Goal: Task Accomplishment & Management: Manage account settings

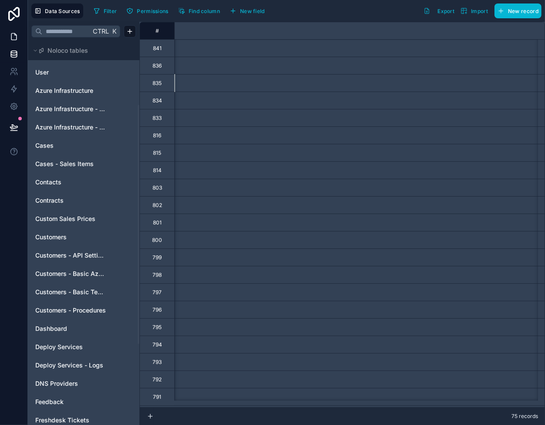
scroll to position [0, 1378]
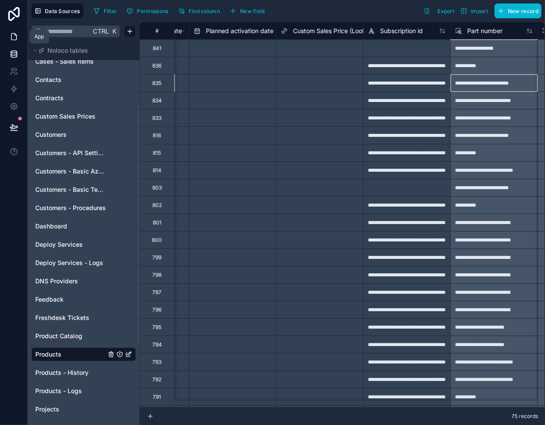
click at [16, 30] on link at bounding box center [13, 36] width 27 height 17
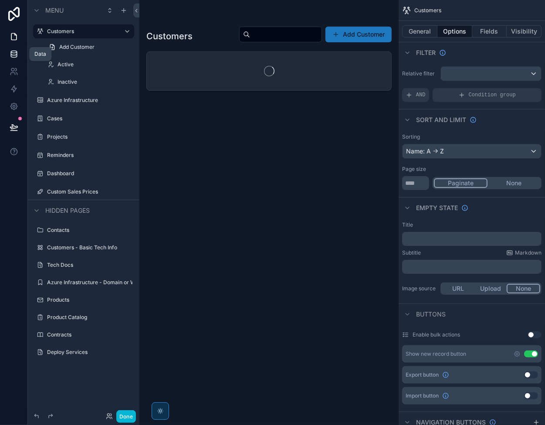
click at [13, 54] on icon at bounding box center [14, 54] width 9 height 9
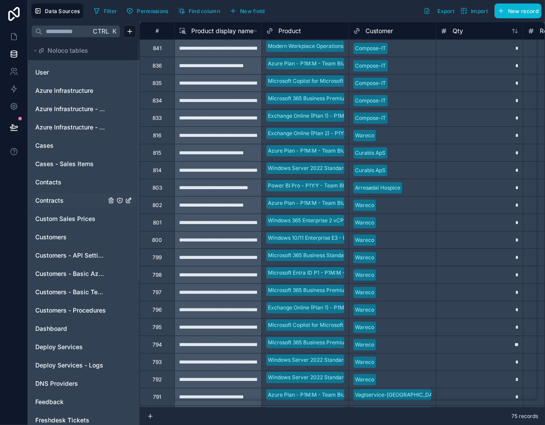
click at [50, 201] on span "Contracts" at bounding box center [49, 200] width 28 height 9
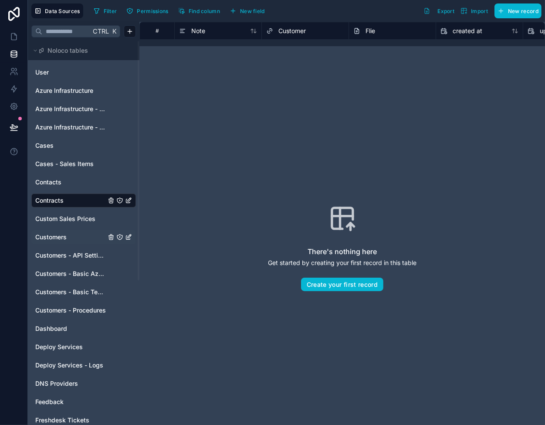
click at [58, 239] on span "Customers" at bounding box center [50, 236] width 31 height 9
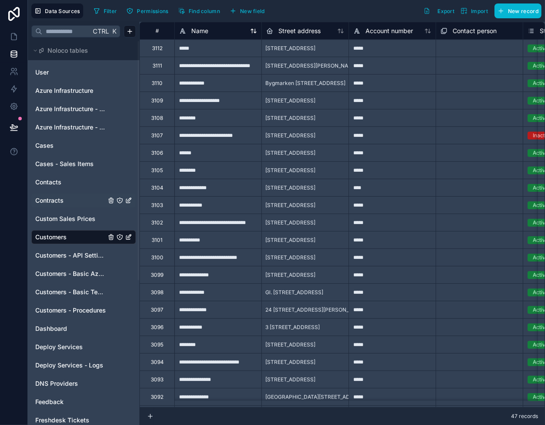
click at [208, 32] on span "Name" at bounding box center [199, 31] width 17 height 9
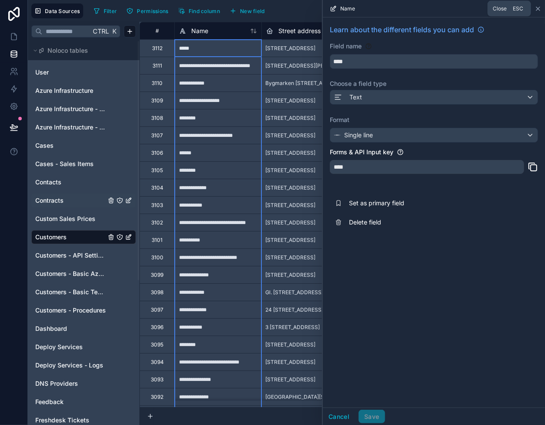
click at [536, 11] on icon at bounding box center [537, 8] width 7 height 7
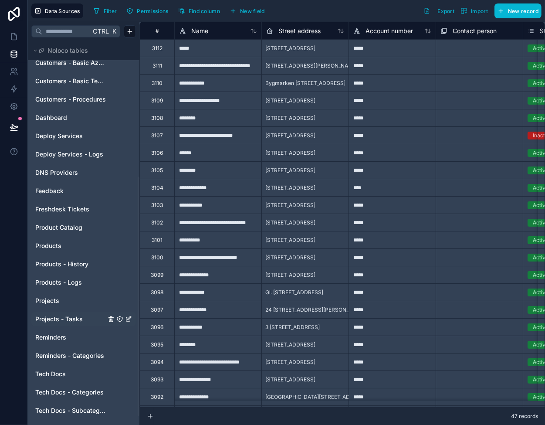
scroll to position [218, 0]
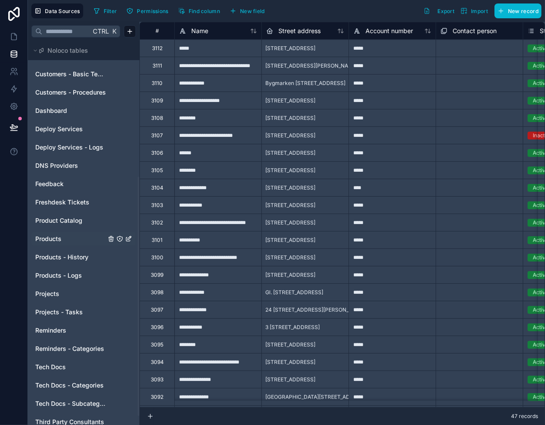
click at [54, 240] on span "Products" at bounding box center [48, 238] width 26 height 9
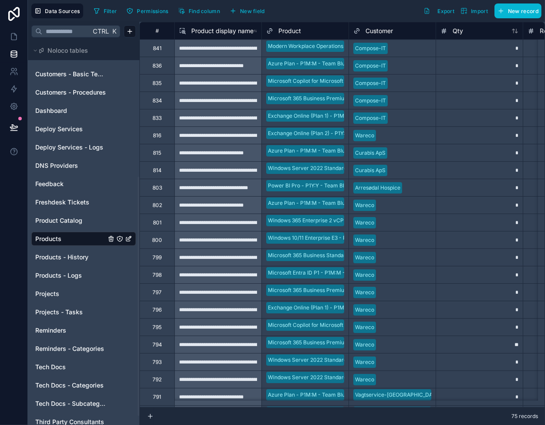
click at [449, 54] on div "*" at bounding box center [478, 47] width 87 height 17
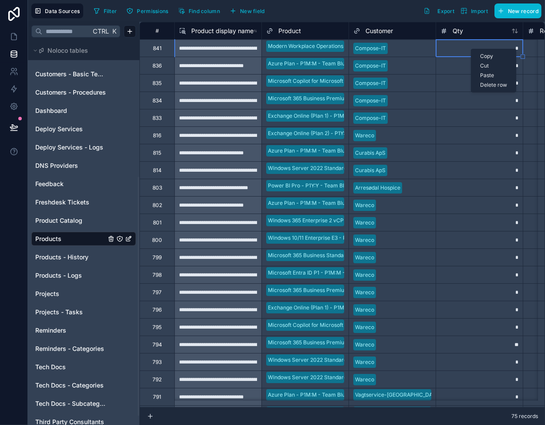
drag, startPoint x: 471, startPoint y: 49, endPoint x: 495, endPoint y: 84, distance: 42.6
click at [495, 84] on div "Delete row" at bounding box center [493, 85] width 44 height 10
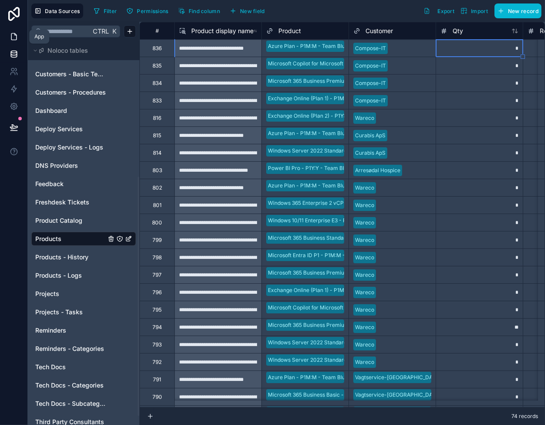
click at [13, 34] on icon at bounding box center [14, 36] width 9 height 9
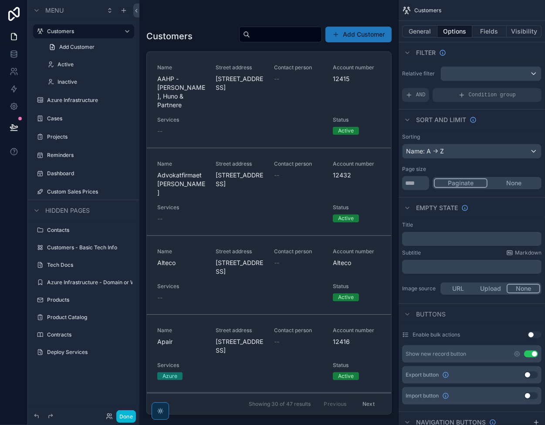
click at [186, 47] on div "scrollable content" at bounding box center [268, 207] width 259 height 414
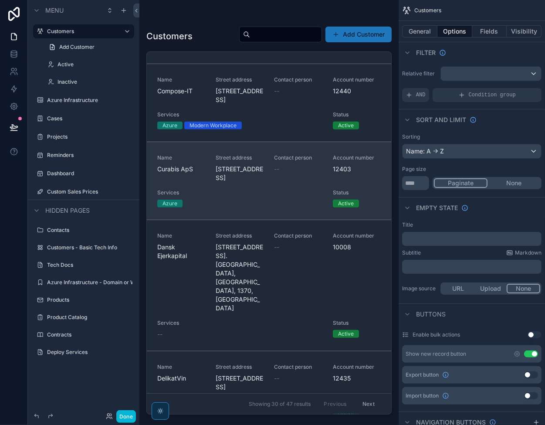
scroll to position [653, 0]
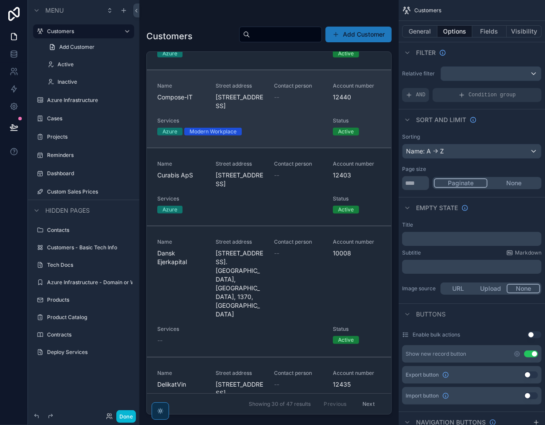
click at [207, 135] on div "Name Compose-IT Street address 1 Lyskær, 3, Herlev, 2730, Denmark Contact perso…" at bounding box center [268, 108] width 223 height 53
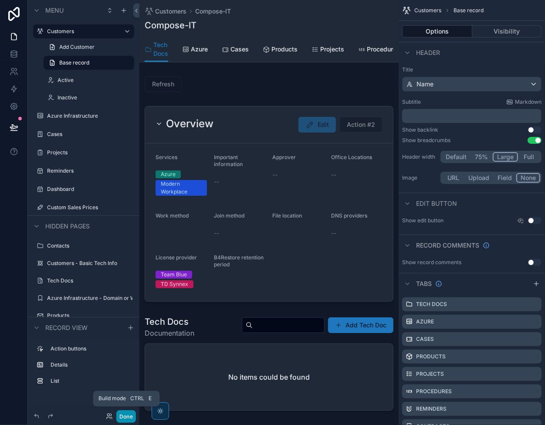
click at [125, 414] on button "Done" at bounding box center [126, 416] width 20 height 13
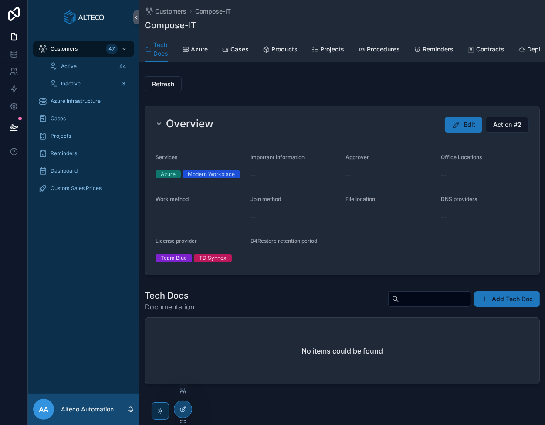
click at [188, 407] on div at bounding box center [182, 409] width 17 height 17
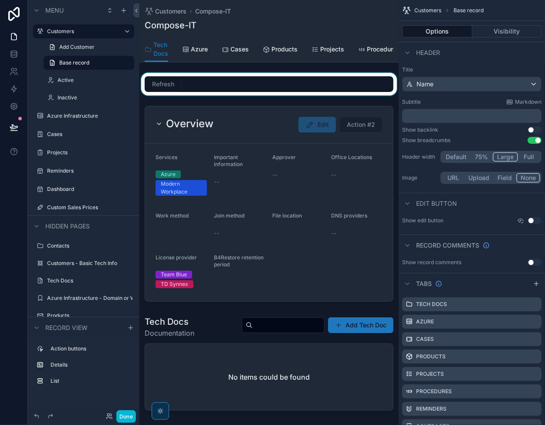
click at [159, 89] on div "scrollable content" at bounding box center [268, 84] width 259 height 23
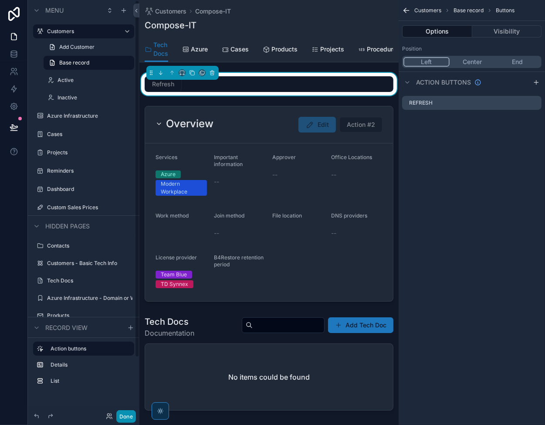
click at [118, 417] on button "Done" at bounding box center [126, 416] width 20 height 13
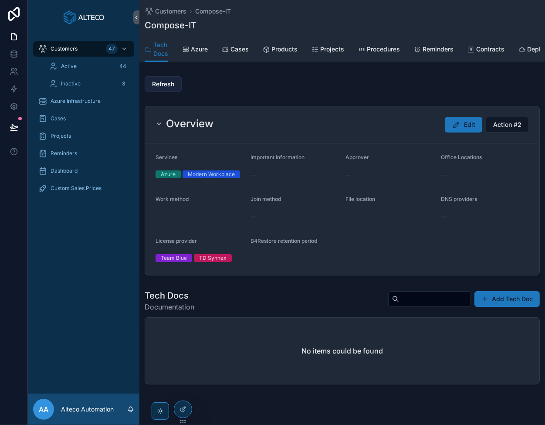
click at [165, 88] on span "Refresh" at bounding box center [163, 84] width 22 height 9
click at [10, 54] on icon at bounding box center [14, 54] width 9 height 9
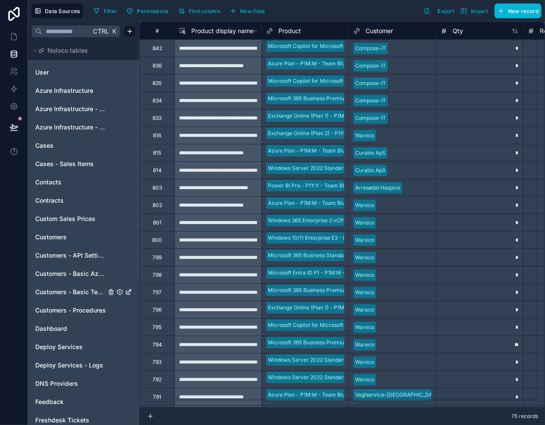
click at [77, 293] on span "Customers - Basic Tech Info" at bounding box center [70, 291] width 71 height 9
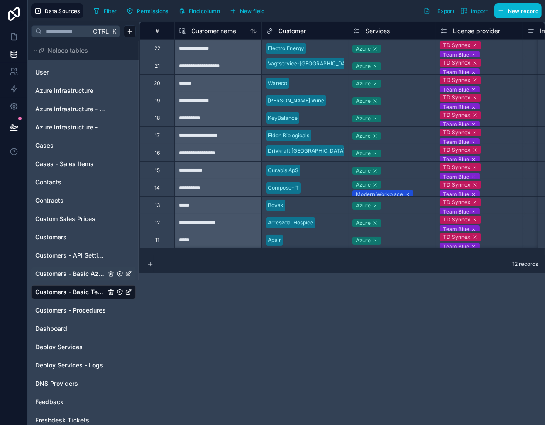
click at [94, 269] on span "Customers - Basic Azure Info" at bounding box center [70, 273] width 71 height 9
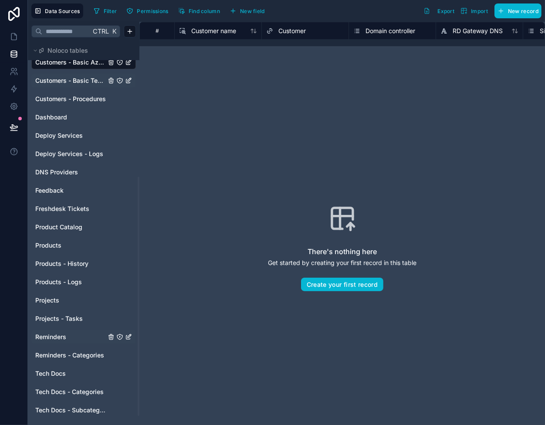
scroll to position [218, 0]
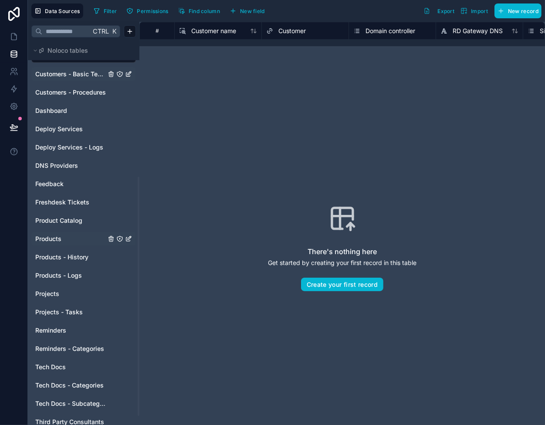
click at [59, 238] on span "Products" at bounding box center [48, 238] width 26 height 9
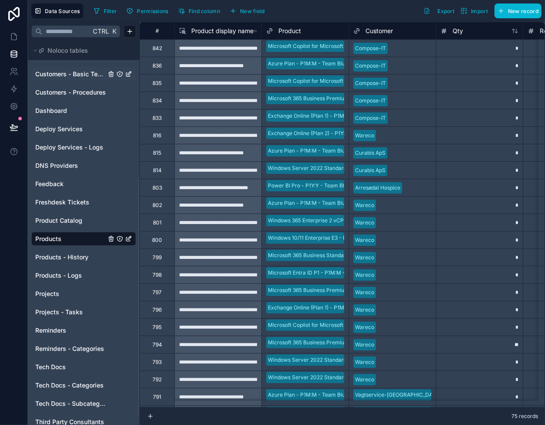
click at [416, 116] on div at bounding box center [411, 118] width 40 height 9
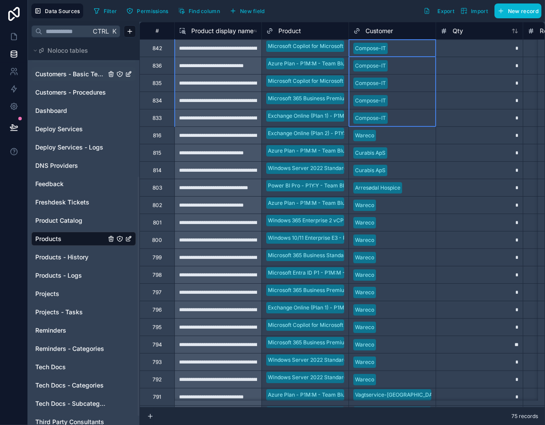
drag, startPoint x: 414, startPoint y: 44, endPoint x: 417, endPoint y: 108, distance: 64.1
click at [447, 96] on div "Delete rows 1 to 5" at bounding box center [441, 95] width 57 height 10
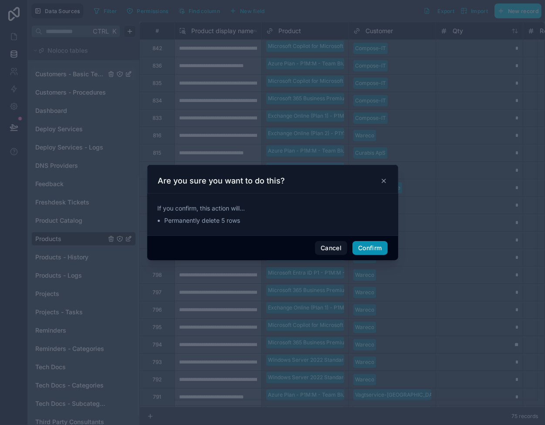
click at [354, 247] on button "Confirm" at bounding box center [369, 248] width 35 height 14
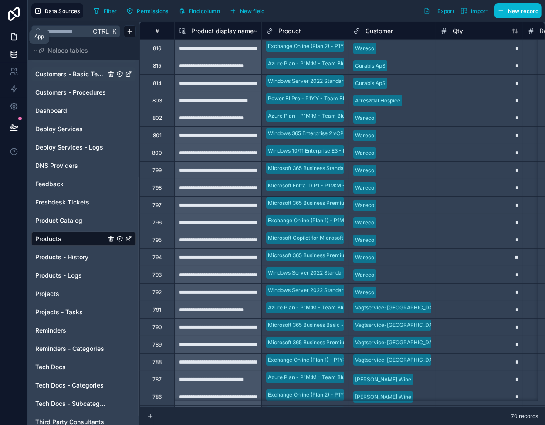
click at [15, 40] on icon at bounding box center [13, 37] width 5 height 7
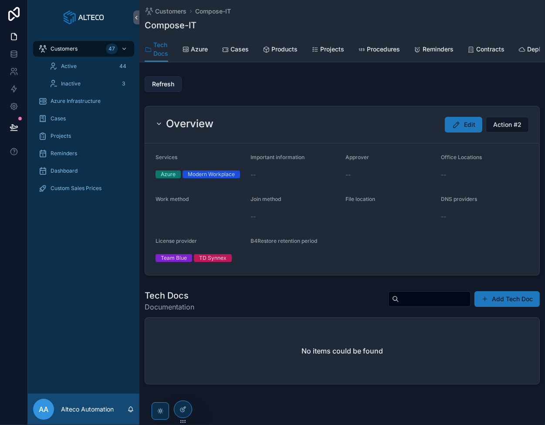
click at [169, 86] on span "Refresh" at bounding box center [163, 84] width 22 height 9
click at [279, 47] on span "Products" at bounding box center [284, 49] width 26 height 9
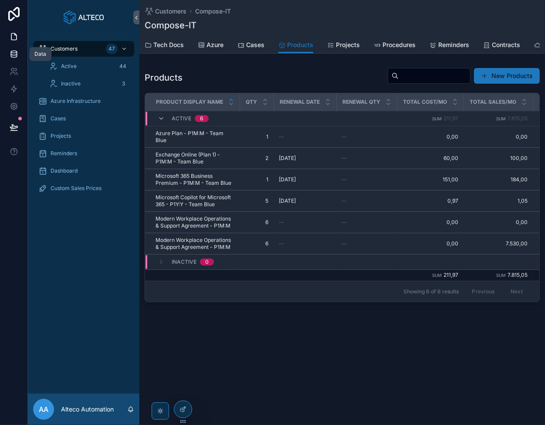
click at [13, 55] on icon at bounding box center [14, 53] width 6 height 3
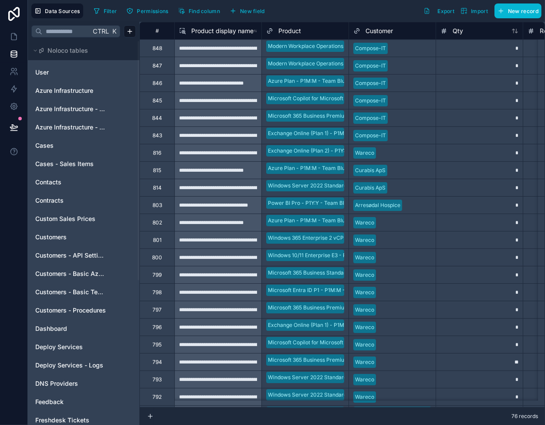
click at [212, 148] on div "**********" at bounding box center [217, 152] width 87 height 17
drag, startPoint x: 448, startPoint y: 59, endPoint x: 450, endPoint y: 64, distance: 5.5
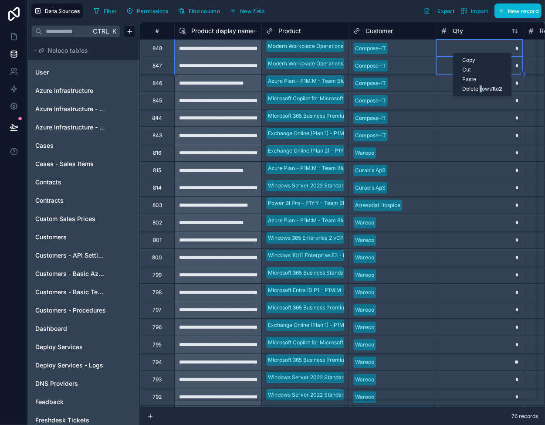
click at [480, 88] on div "Delete rows 1 to 2" at bounding box center [481, 89] width 57 height 10
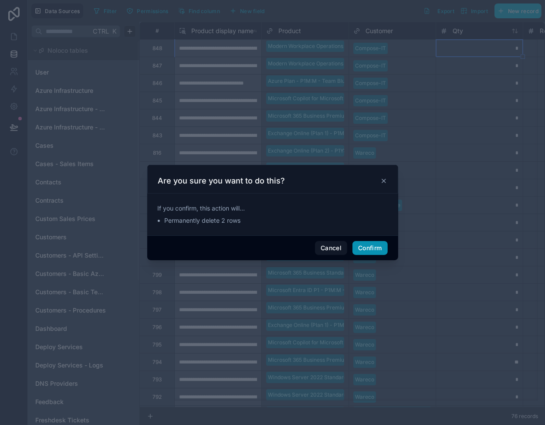
click at [378, 247] on button "Confirm" at bounding box center [369, 248] width 35 height 14
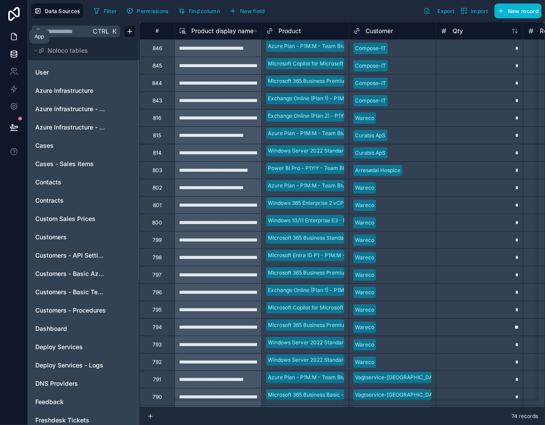
click at [13, 39] on icon at bounding box center [14, 36] width 9 height 9
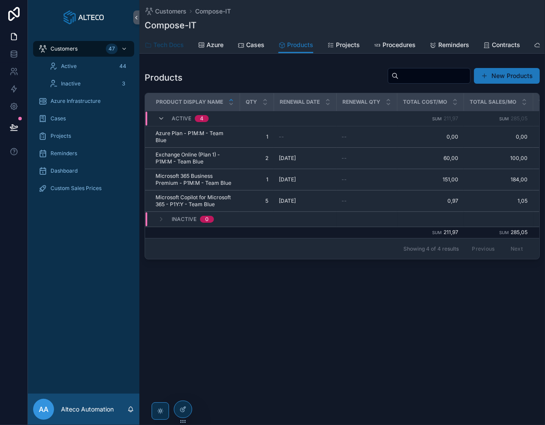
click at [166, 43] on span "Tech Docs" at bounding box center [168, 44] width 30 height 9
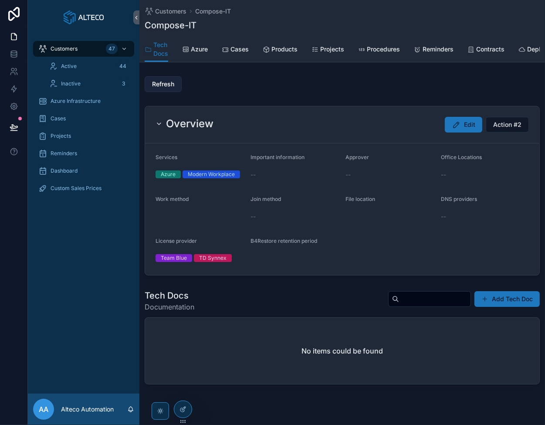
click at [162, 88] on span "Refresh" at bounding box center [163, 84] width 22 height 9
click at [291, 49] on span "Products" at bounding box center [284, 49] width 26 height 9
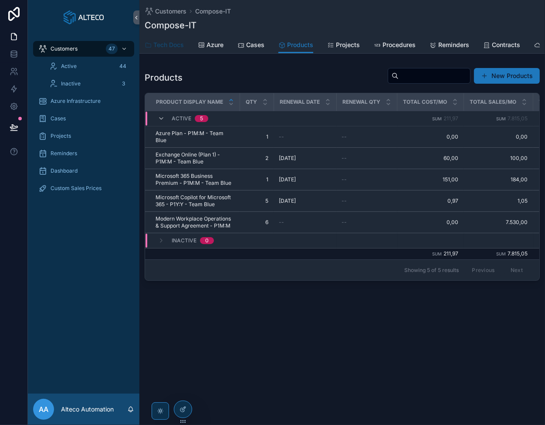
click at [165, 44] on span "Tech Docs" at bounding box center [168, 44] width 30 height 9
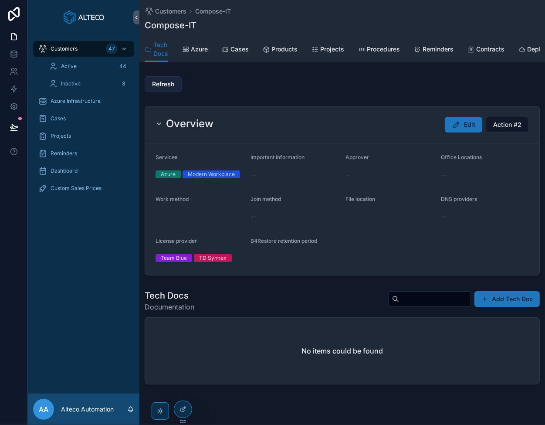
click at [165, 88] on span "Refresh" at bounding box center [163, 84] width 22 height 9
click at [283, 51] on span "Products" at bounding box center [284, 49] width 26 height 9
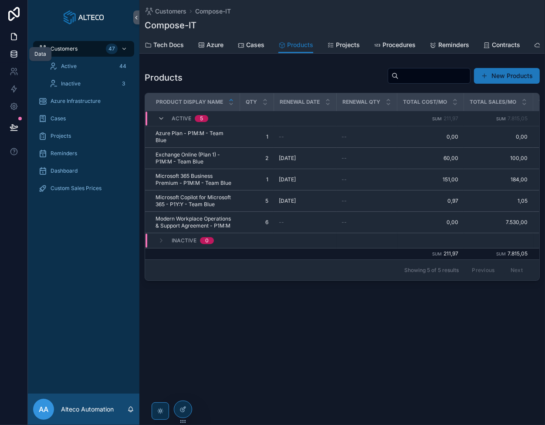
click at [13, 53] on icon at bounding box center [14, 52] width 6 height 2
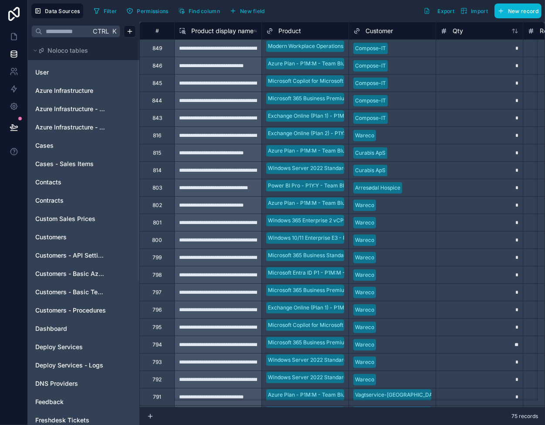
click at [496, 44] on div "*" at bounding box center [478, 47] width 87 height 17
type input "*"
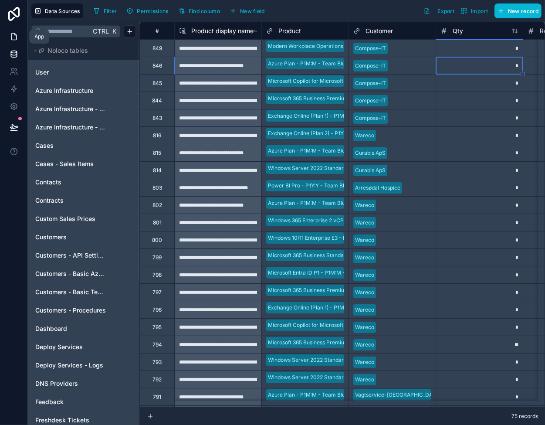
click at [13, 35] on icon at bounding box center [14, 36] width 9 height 9
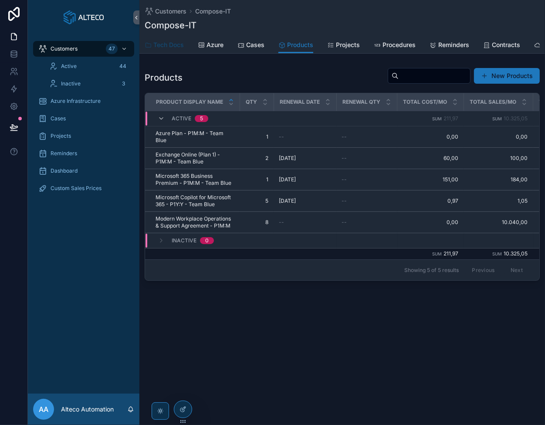
click at [168, 46] on span "Tech Docs" at bounding box center [168, 44] width 30 height 9
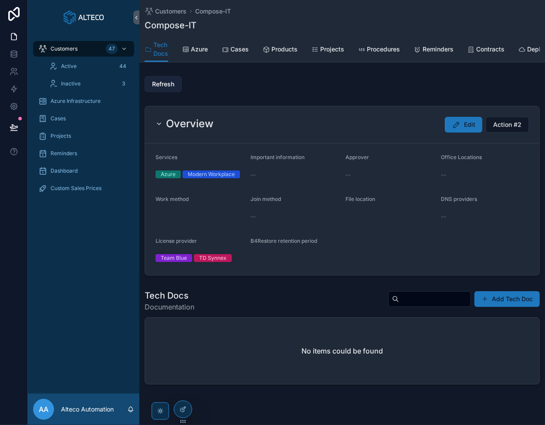
click at [172, 88] on span "Refresh" at bounding box center [163, 84] width 22 height 9
click at [286, 48] on span "Products" at bounding box center [284, 49] width 26 height 9
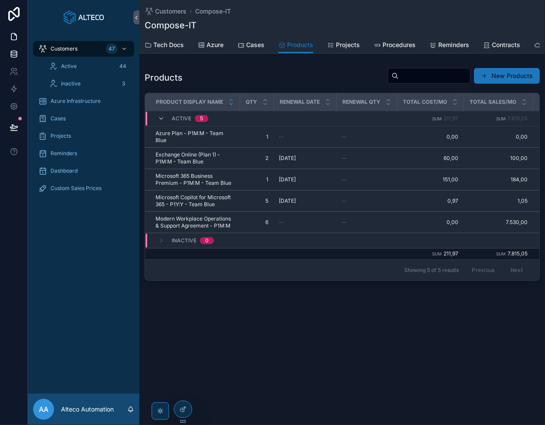
click at [9, 53] on link at bounding box center [13, 53] width 27 height 17
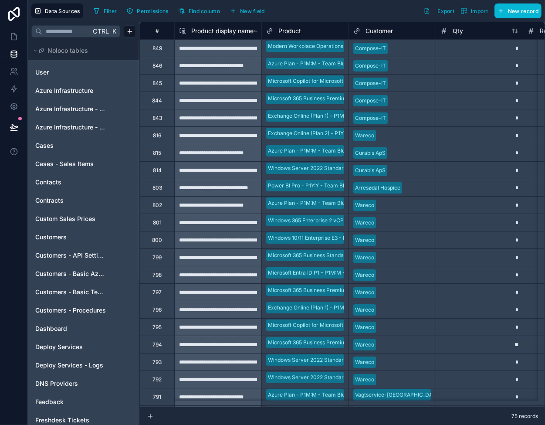
click at [445, 50] on div "*" at bounding box center [478, 47] width 87 height 17
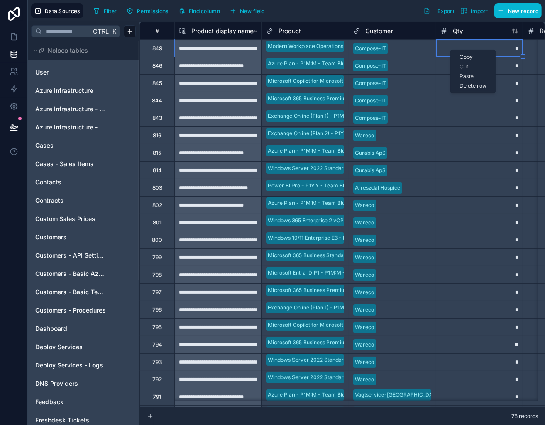
click at [481, 84] on div "Delete row" at bounding box center [473, 86] width 44 height 10
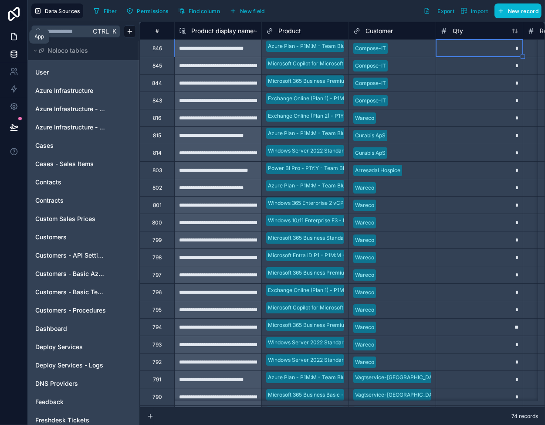
click at [15, 38] on icon at bounding box center [14, 36] width 9 height 9
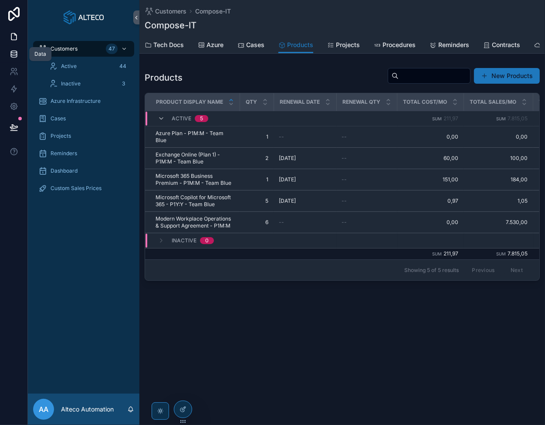
click at [13, 54] on icon at bounding box center [14, 54] width 9 height 9
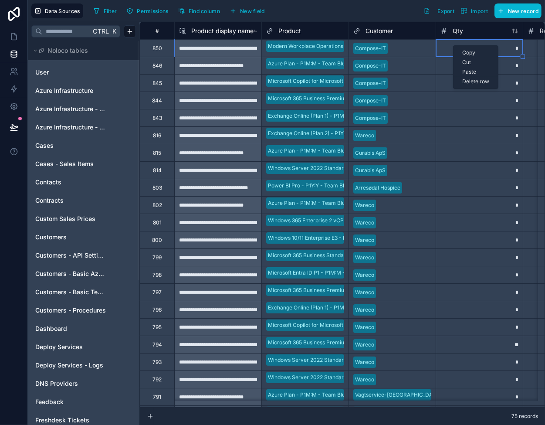
drag, startPoint x: 453, startPoint y: 45, endPoint x: 479, endPoint y: 81, distance: 43.9
click at [479, 81] on div "Delete row" at bounding box center [475, 82] width 44 height 10
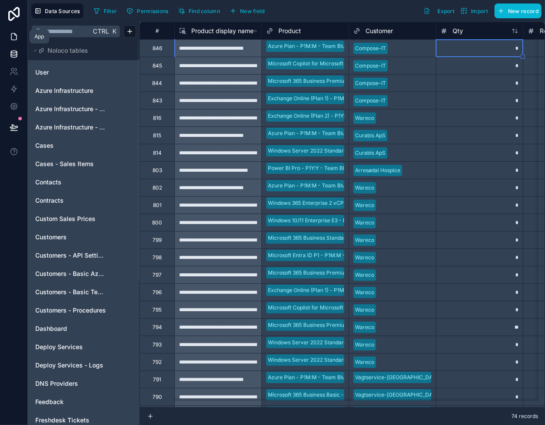
click at [20, 36] on link at bounding box center [13, 36] width 27 height 17
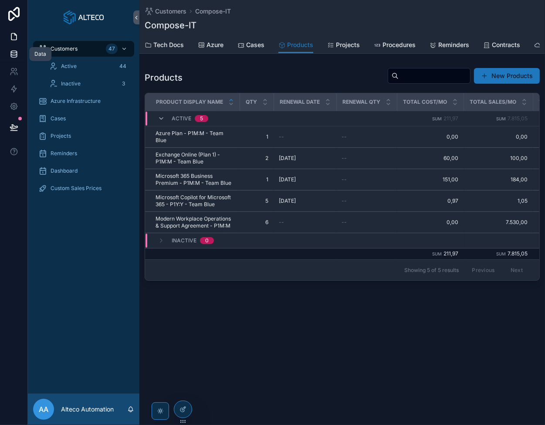
click at [16, 50] on icon at bounding box center [14, 54] width 9 height 9
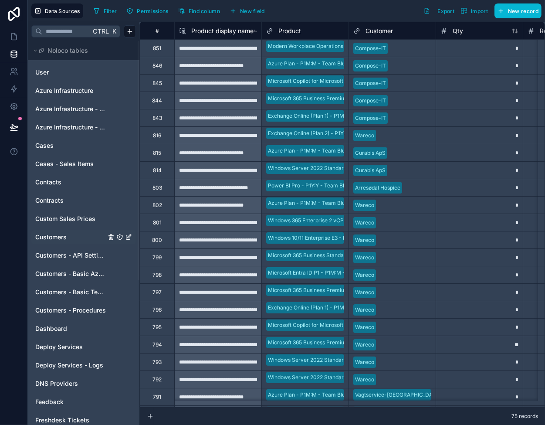
click at [74, 234] on link "Customers" at bounding box center [70, 236] width 71 height 9
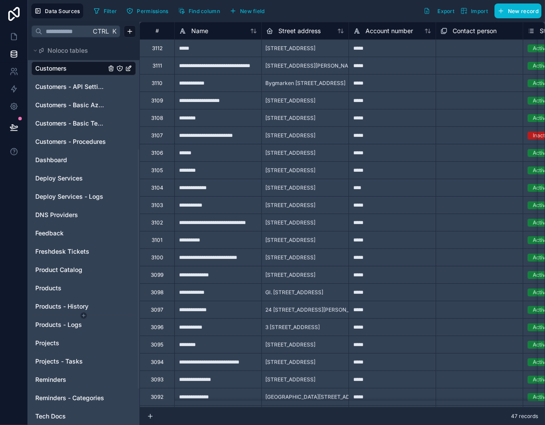
scroll to position [174, 0]
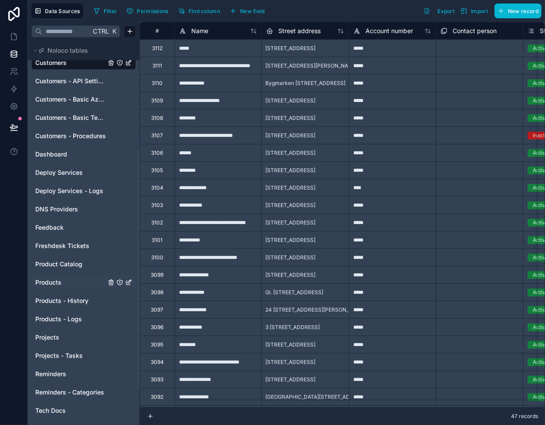
click at [65, 280] on link "Products" at bounding box center [70, 282] width 71 height 9
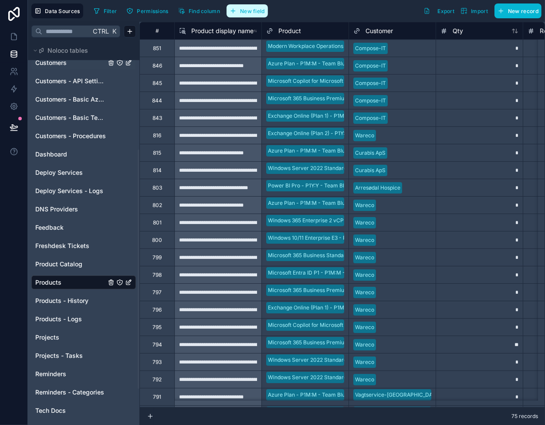
click at [249, 9] on span "New field" at bounding box center [252, 11] width 25 height 7
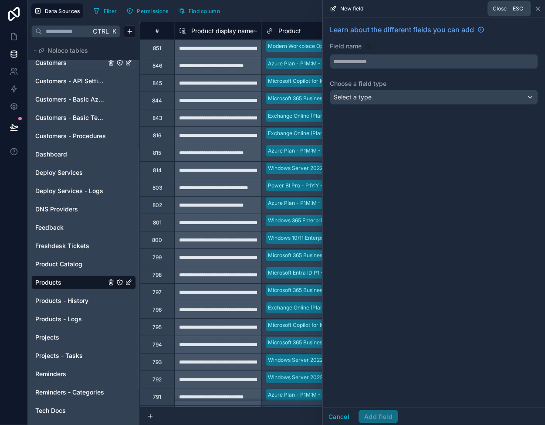
click at [538, 8] on icon at bounding box center [537, 8] width 3 height 3
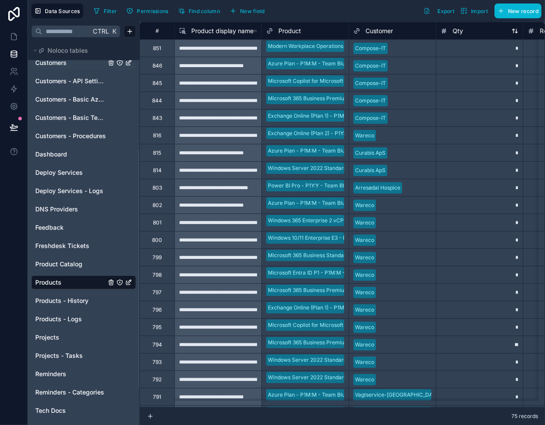
click at [459, 30] on span "Qty" at bounding box center [457, 31] width 10 height 9
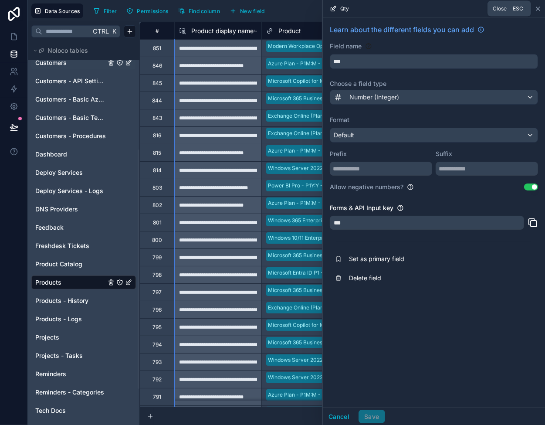
click at [537, 7] on icon at bounding box center [537, 8] width 7 height 7
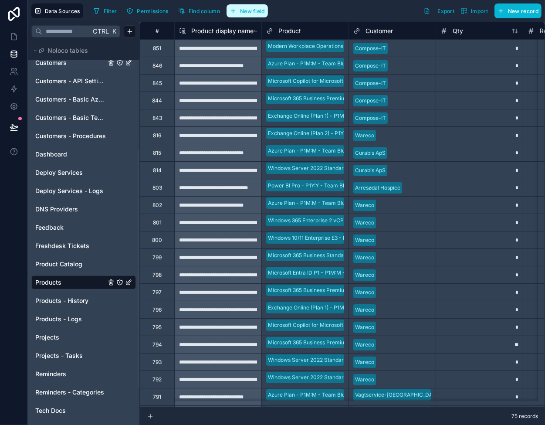
click at [256, 11] on span "New field" at bounding box center [252, 11] width 25 height 7
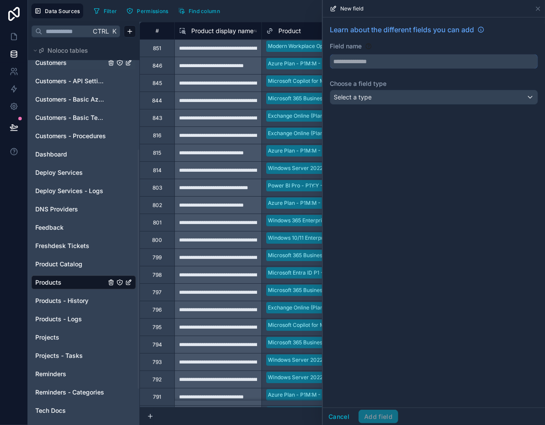
click at [364, 62] on input "text" at bounding box center [433, 61] width 207 height 14
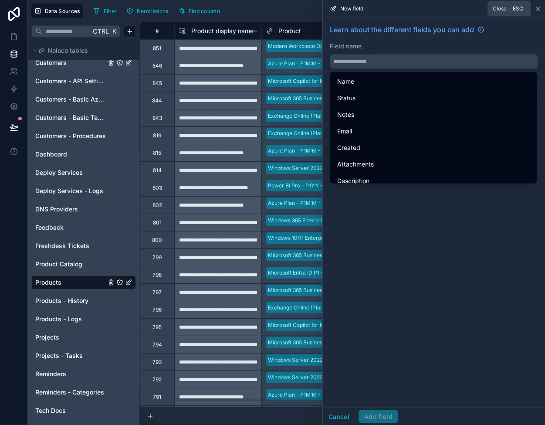
click at [540, 11] on icon at bounding box center [537, 8] width 7 height 7
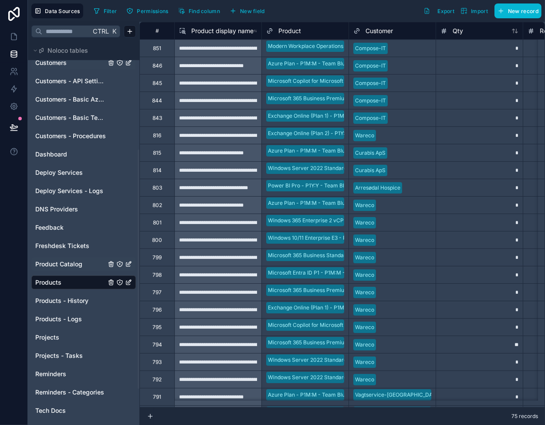
drag, startPoint x: 70, startPoint y: 263, endPoint x: 71, endPoint y: 269, distance: 5.7
click at [70, 263] on span "Product Catalog" at bounding box center [58, 263] width 47 height 9
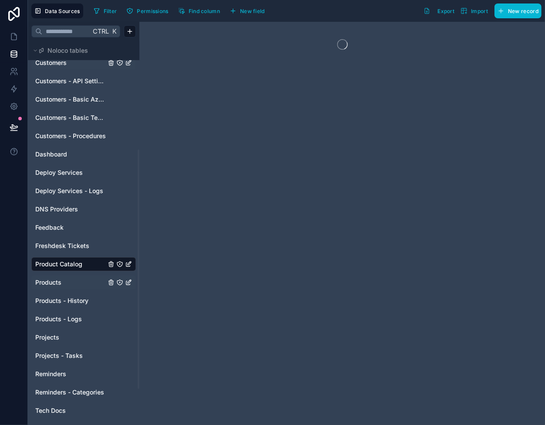
click at [71, 280] on link "Products" at bounding box center [70, 282] width 71 height 9
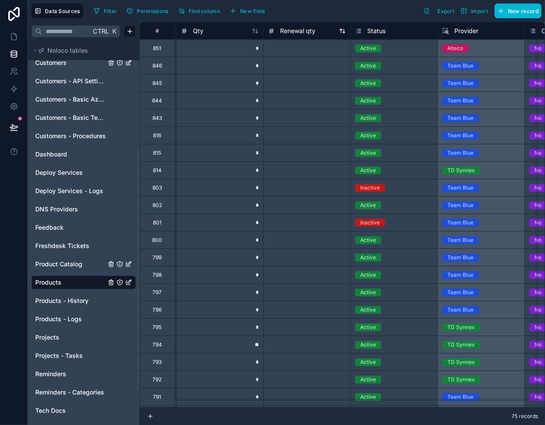
scroll to position [0, 261]
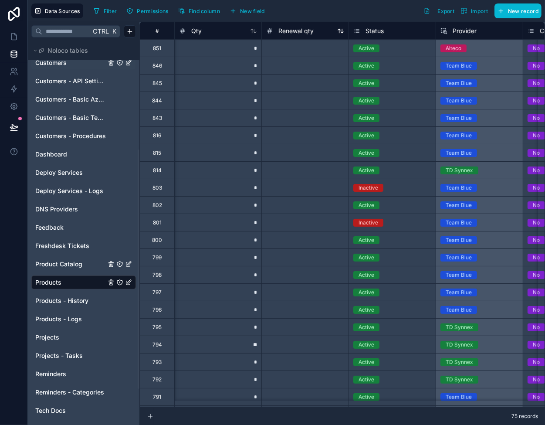
click at [293, 29] on span "Renewal qty" at bounding box center [295, 31] width 35 height 9
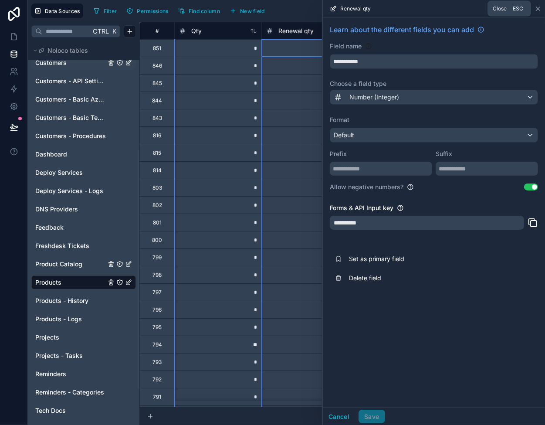
click at [538, 9] on icon at bounding box center [537, 8] width 7 height 7
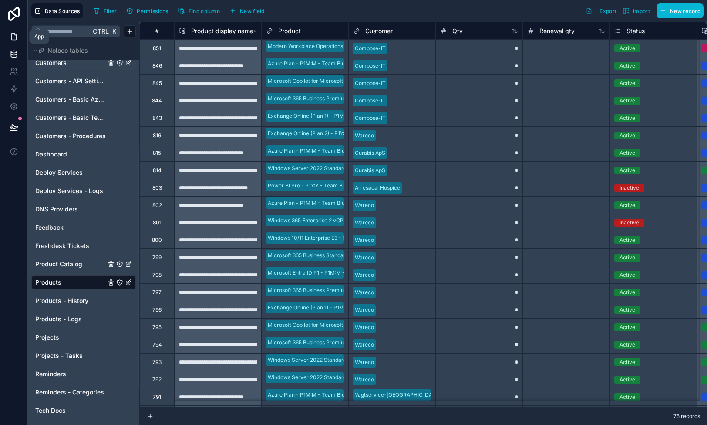
click at [15, 33] on icon at bounding box center [14, 36] width 9 height 9
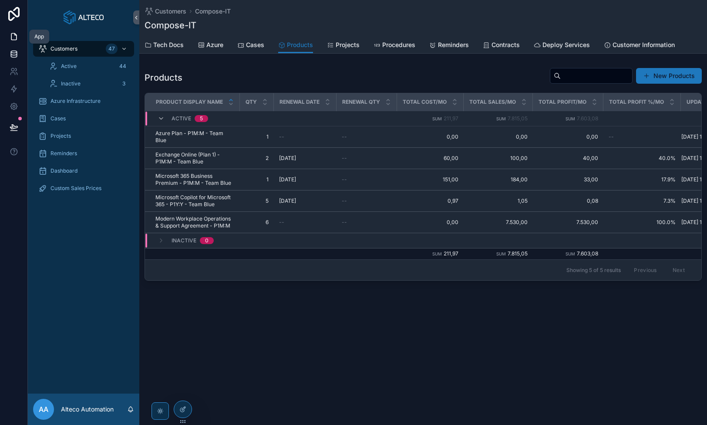
click at [16, 55] on icon at bounding box center [14, 53] width 6 height 3
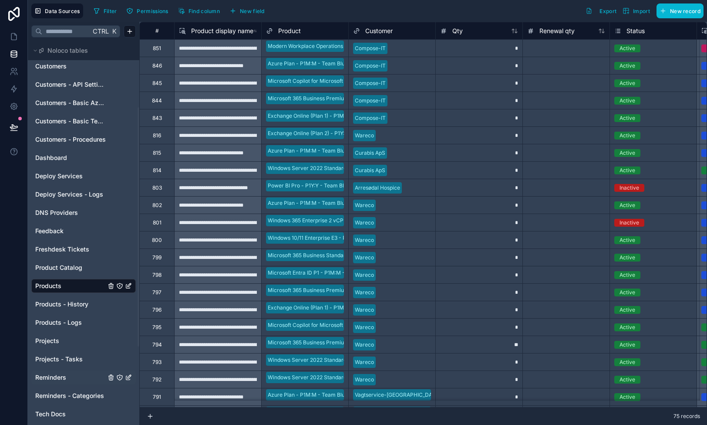
scroll to position [218, 0]
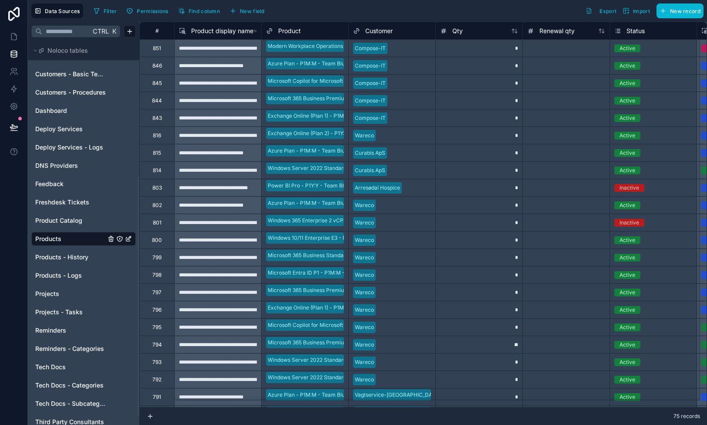
click at [465, 47] on div "*" at bounding box center [478, 47] width 87 height 17
click at [503, 81] on div "Delete row" at bounding box center [497, 83] width 44 height 10
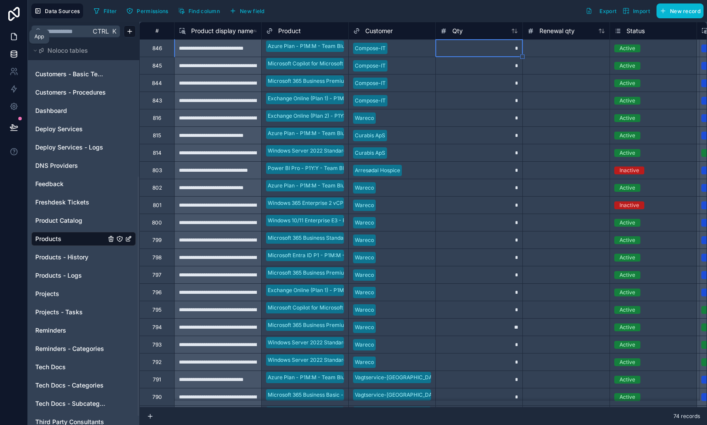
click at [17, 34] on icon at bounding box center [14, 36] width 9 height 9
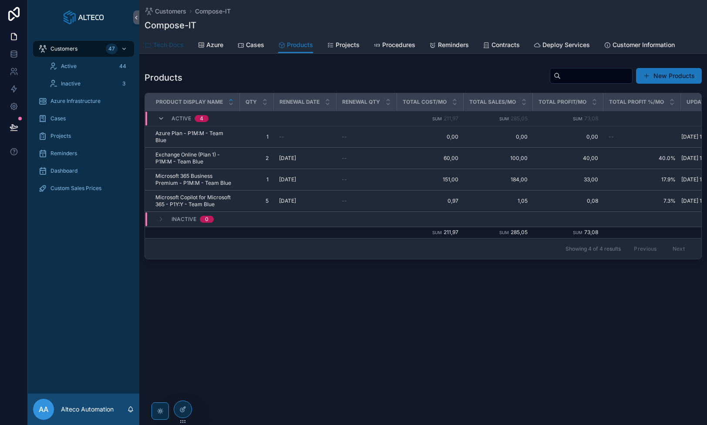
click at [165, 45] on span "Tech Docs" at bounding box center [168, 44] width 30 height 9
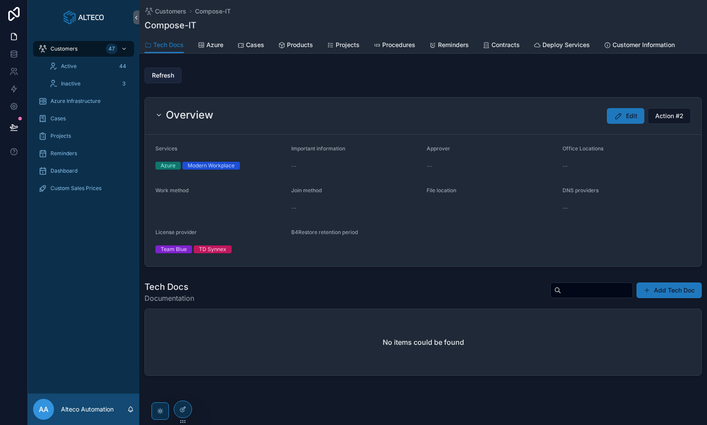
click at [165, 74] on span "Refresh" at bounding box center [163, 75] width 22 height 9
click at [300, 45] on span "Products" at bounding box center [300, 44] width 26 height 9
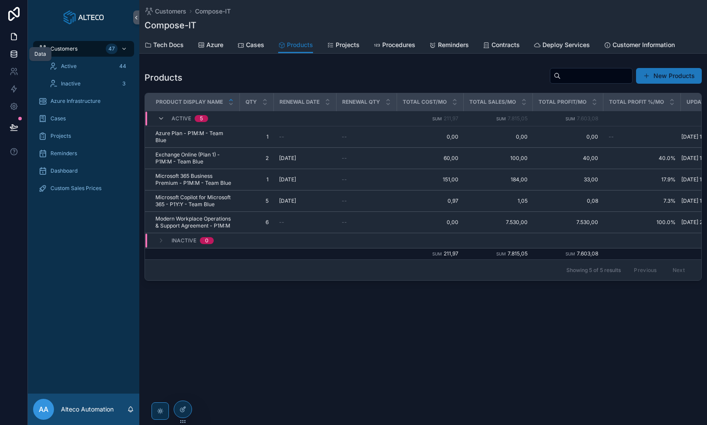
click at [11, 54] on icon at bounding box center [14, 54] width 9 height 9
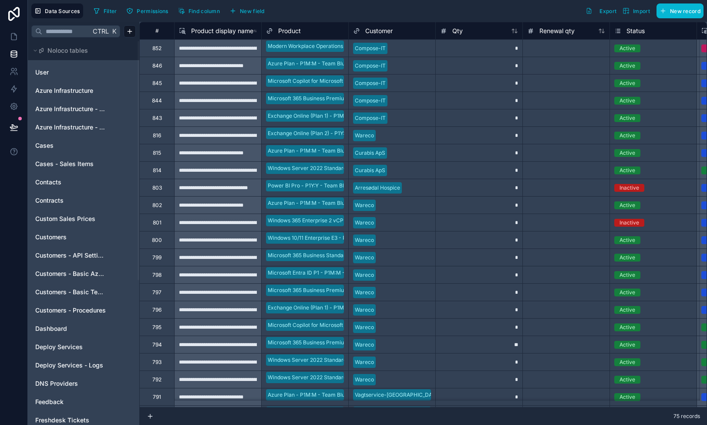
click at [491, 48] on div "*" at bounding box center [478, 47] width 87 height 17
type input "*"
click at [10, 35] on icon at bounding box center [14, 36] width 9 height 9
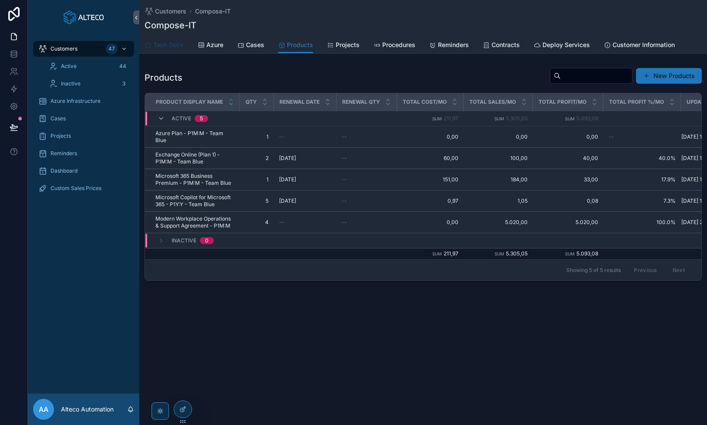
click at [165, 47] on span "Tech Docs" at bounding box center [168, 44] width 30 height 9
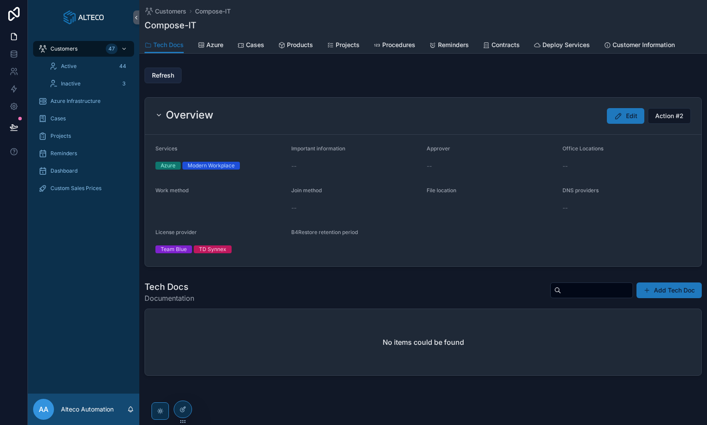
click at [160, 75] on span "Refresh" at bounding box center [163, 75] width 22 height 9
click at [294, 47] on span "Products" at bounding box center [300, 44] width 26 height 9
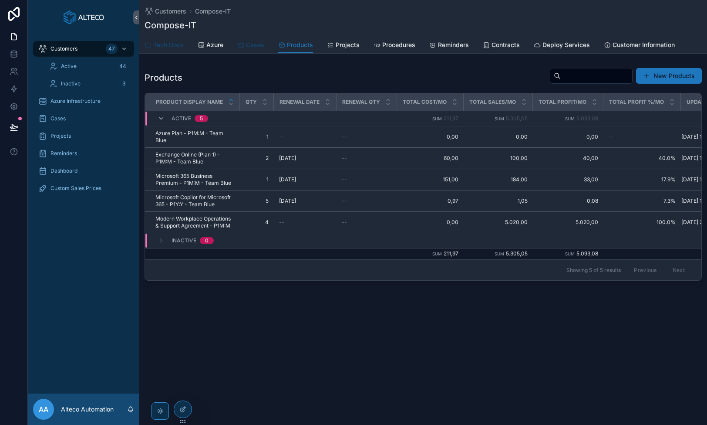
drag, startPoint x: 160, startPoint y: 44, endPoint x: 243, endPoint y: 47, distance: 83.2
click at [160, 44] on span "Tech Docs" at bounding box center [168, 44] width 30 height 9
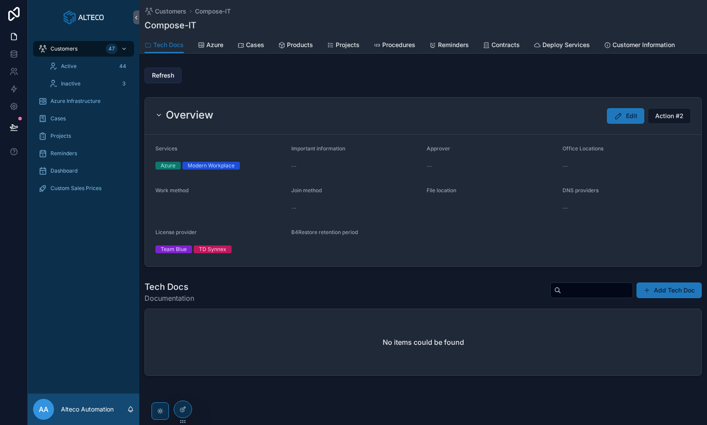
click at [167, 77] on span "Refresh" at bounding box center [163, 75] width 22 height 9
click at [302, 44] on span "Products" at bounding box center [300, 44] width 26 height 9
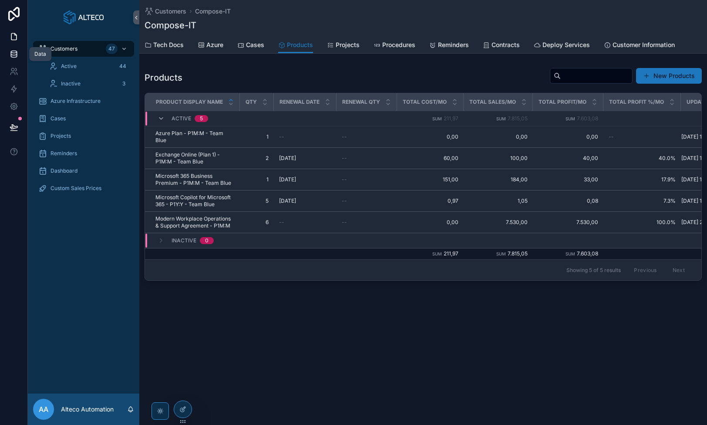
click at [14, 51] on icon at bounding box center [14, 54] width 9 height 9
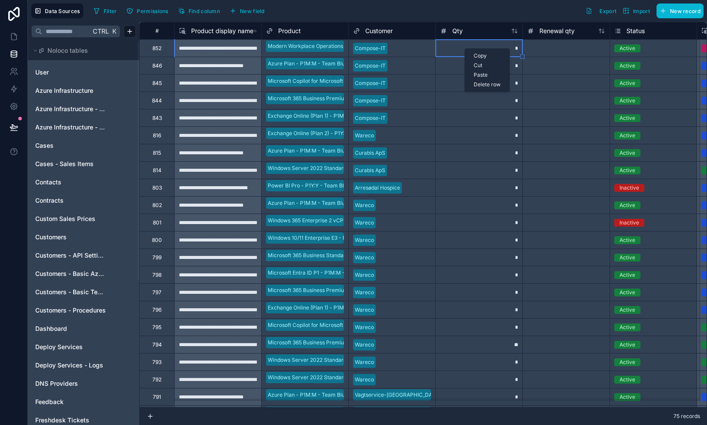
click at [489, 85] on div "Delete row" at bounding box center [487, 85] width 44 height 10
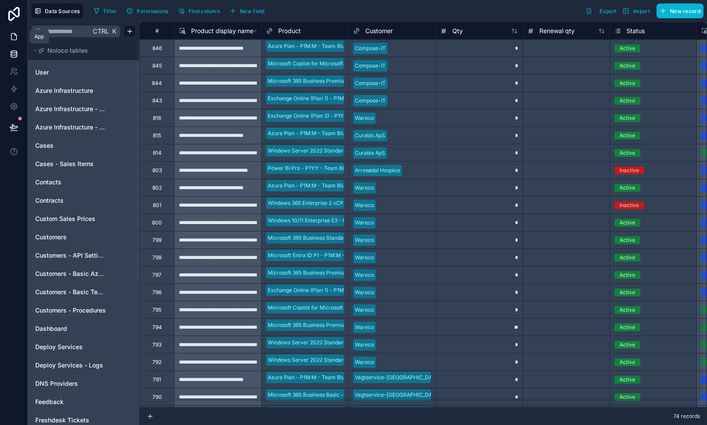
click at [14, 37] on icon at bounding box center [14, 36] width 9 height 9
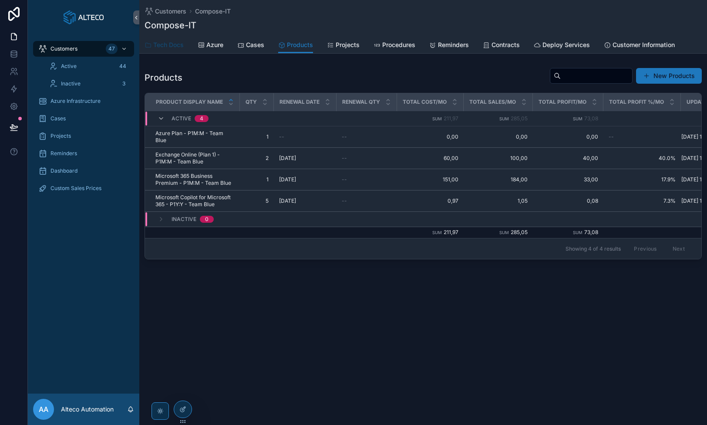
click at [161, 41] on span "Tech Docs" at bounding box center [168, 44] width 30 height 9
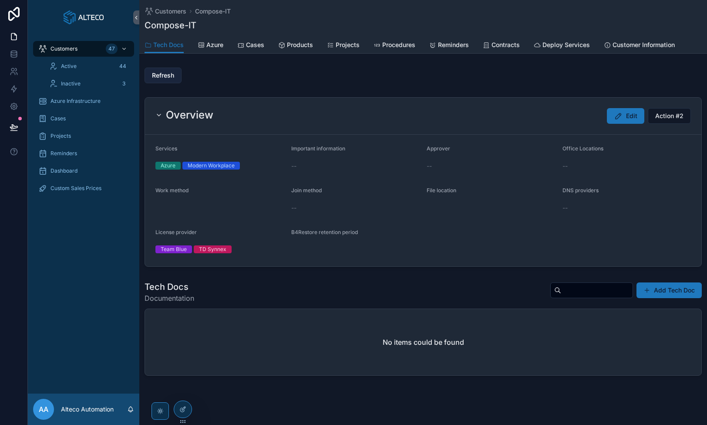
click at [163, 76] on span "Refresh" at bounding box center [163, 75] width 22 height 9
click at [303, 46] on span "Products" at bounding box center [300, 44] width 26 height 9
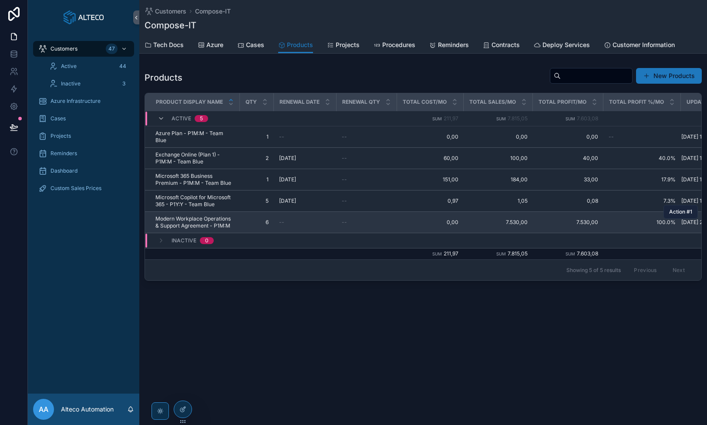
click at [544, 210] on span "Action #1" at bounding box center [680, 211] width 23 height 7
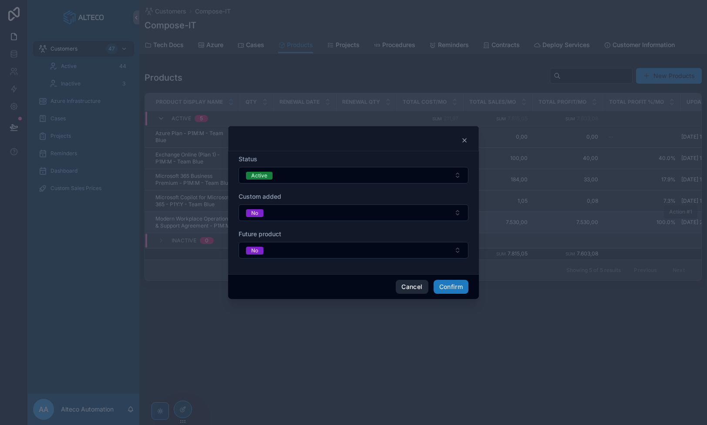
click at [409, 287] on button "Cancel" at bounding box center [412, 287] width 32 height 14
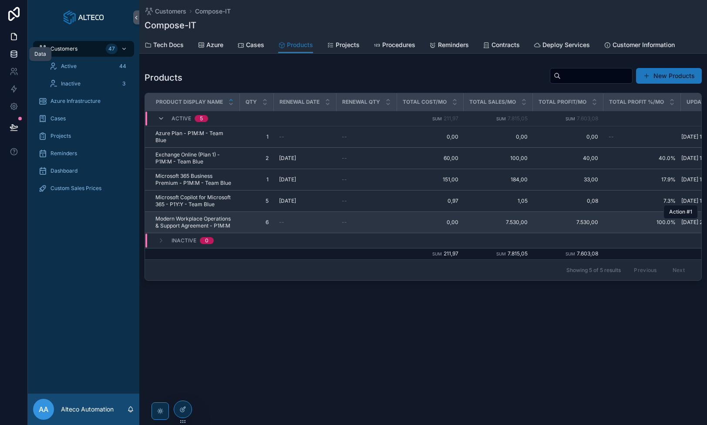
click at [16, 49] on link at bounding box center [13, 53] width 27 height 17
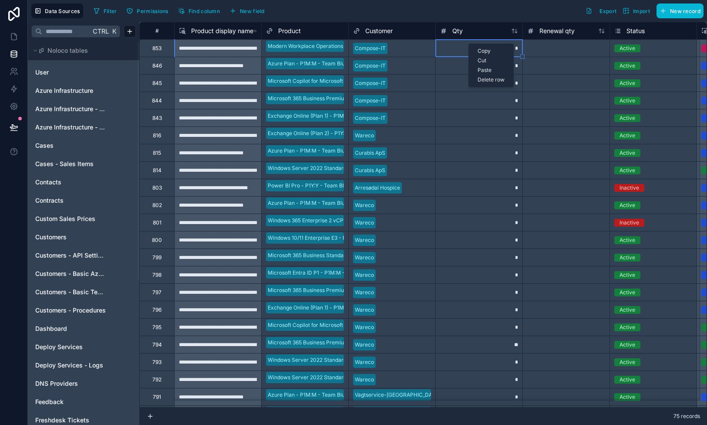
click at [480, 82] on div "Delete row" at bounding box center [491, 80] width 44 height 10
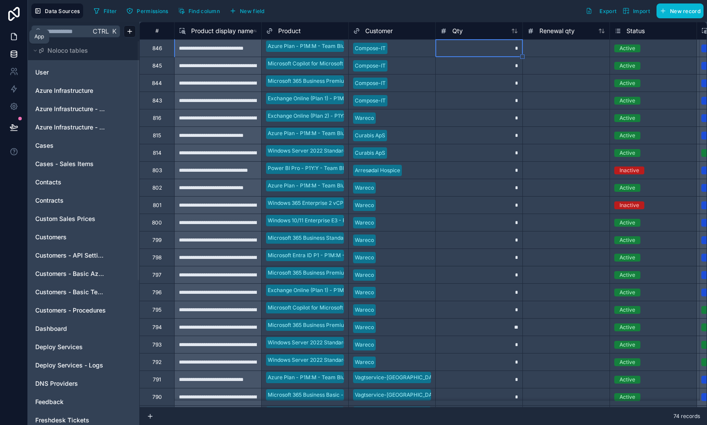
click at [17, 31] on link at bounding box center [13, 36] width 27 height 17
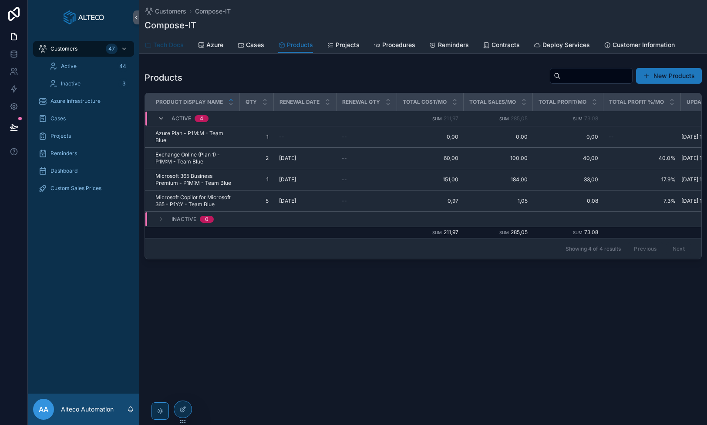
click at [152, 42] on div "Tech Docs" at bounding box center [164, 44] width 39 height 9
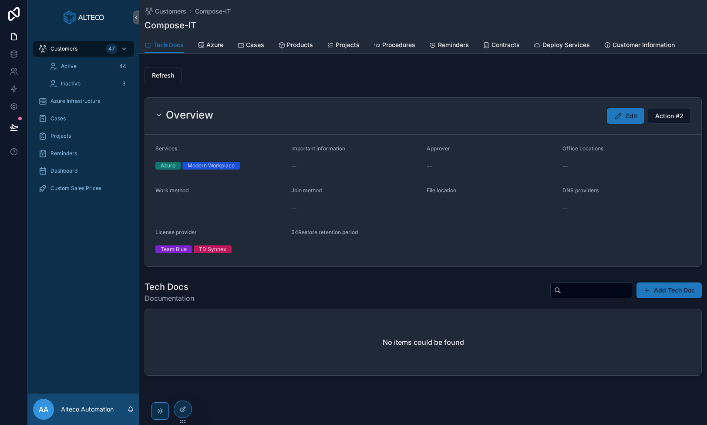
drag, startPoint x: 155, startPoint y: 75, endPoint x: 202, endPoint y: 71, distance: 46.4
click at [161, 74] on span "Refresh" at bounding box center [163, 75] width 22 height 9
click at [292, 47] on span "Products" at bounding box center [300, 44] width 26 height 9
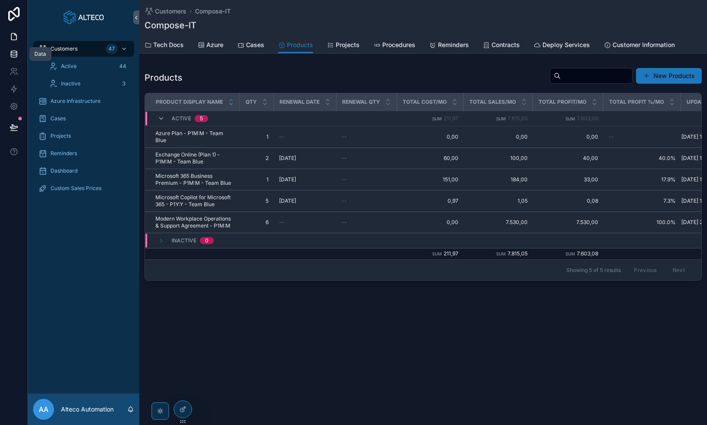
click at [12, 50] on icon at bounding box center [14, 54] width 9 height 9
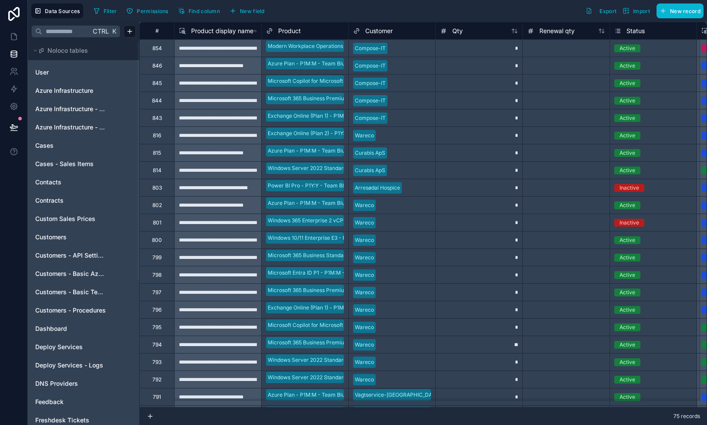
click at [489, 48] on div "*" at bounding box center [478, 47] width 87 height 17
type input "*"
click at [485, 67] on div "*" at bounding box center [478, 65] width 87 height 17
click at [459, 45] on div "*" at bounding box center [478, 47] width 87 height 17
click at [471, 71] on div "*" at bounding box center [478, 65] width 87 height 17
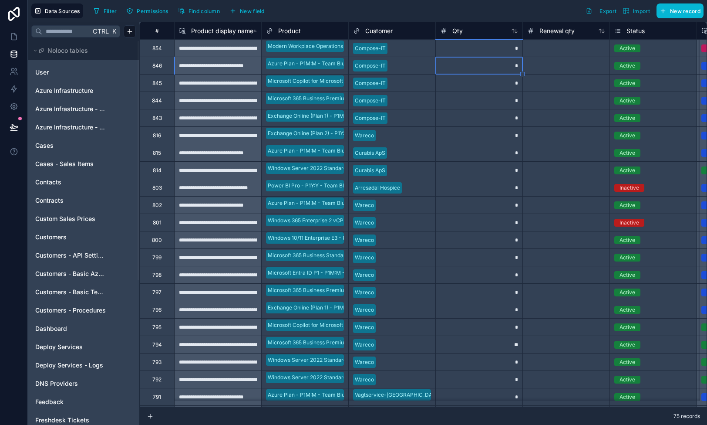
click at [467, 49] on div "*" at bounding box center [478, 47] width 87 height 17
click at [15, 37] on icon at bounding box center [14, 36] width 9 height 9
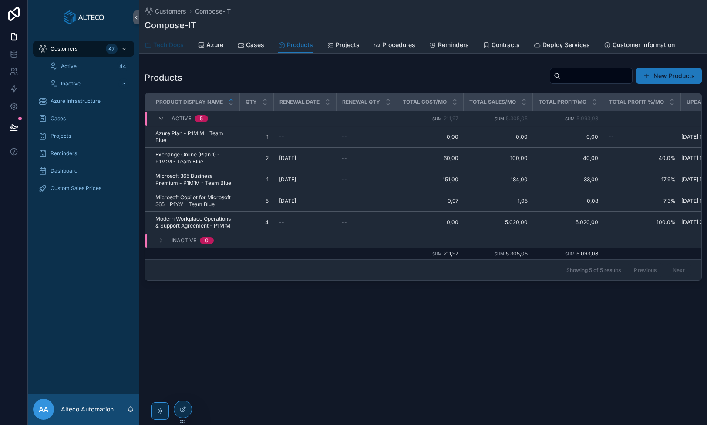
click at [165, 45] on span "Tech Docs" at bounding box center [168, 44] width 30 height 9
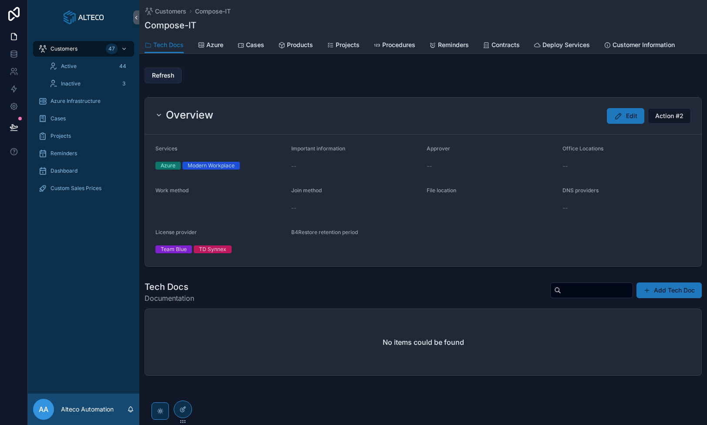
click at [166, 78] on span "Refresh" at bounding box center [163, 75] width 22 height 9
click at [296, 44] on span "Products" at bounding box center [300, 44] width 26 height 9
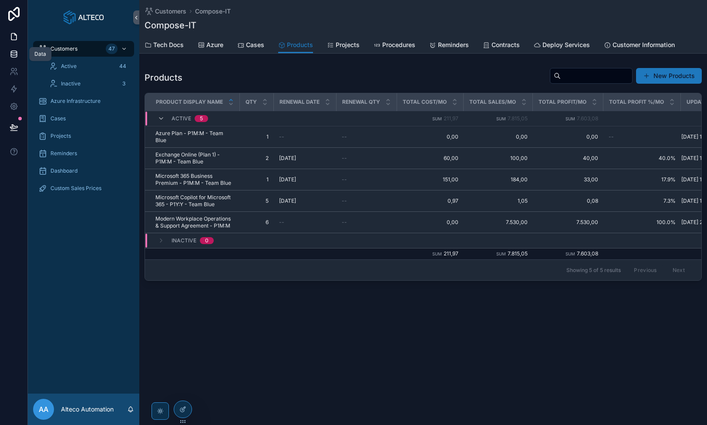
click at [14, 52] on icon at bounding box center [14, 54] width 9 height 9
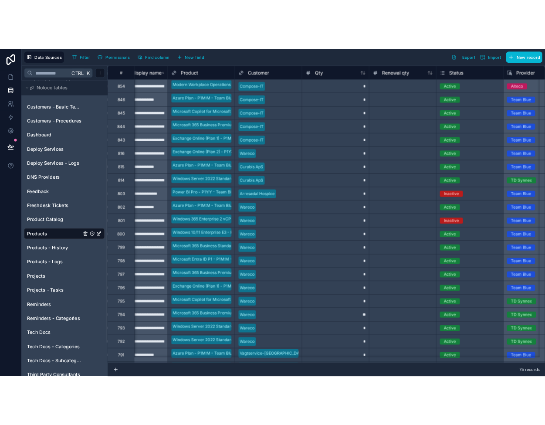
scroll to position [218, 0]
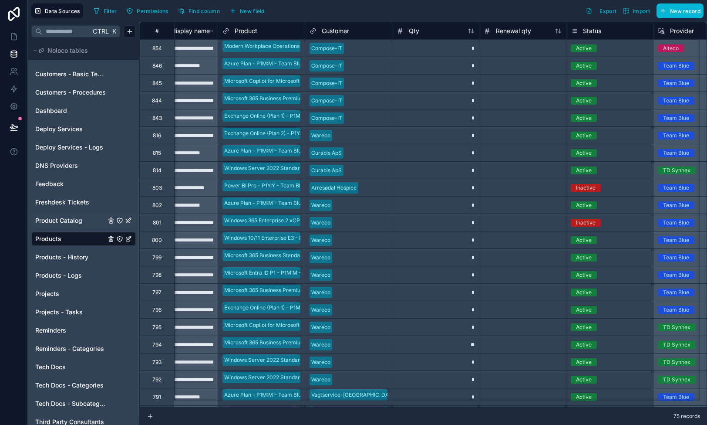
click at [77, 222] on span "Product Catalog" at bounding box center [58, 220] width 47 height 9
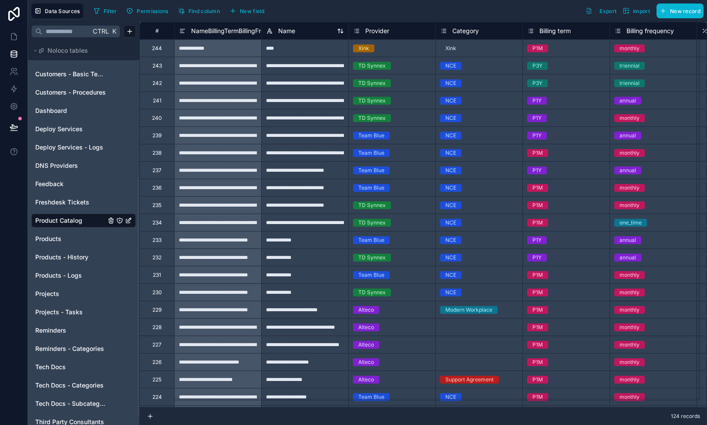
click at [293, 33] on span "Name" at bounding box center [286, 31] width 17 height 9
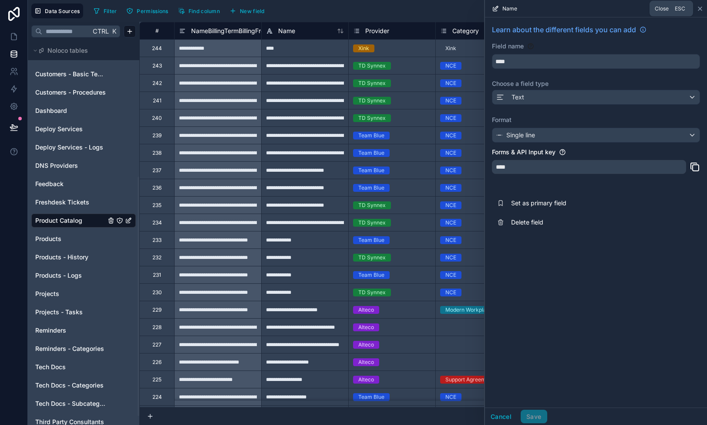
click at [544, 8] on icon at bounding box center [700, 8] width 7 height 7
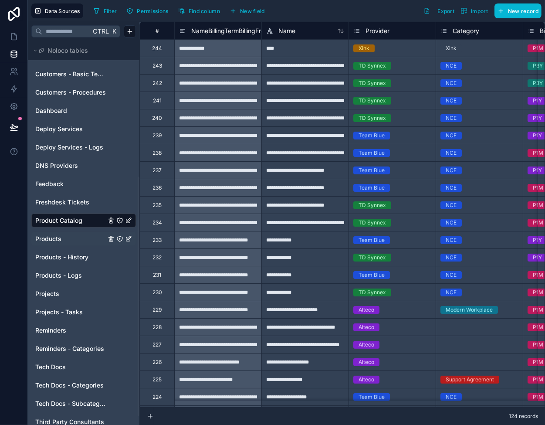
click at [62, 241] on link "Products" at bounding box center [70, 238] width 71 height 9
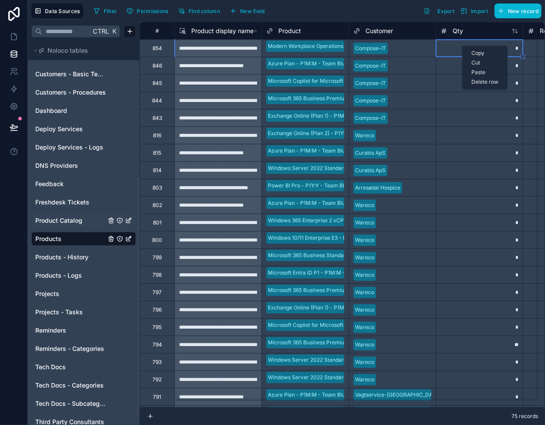
drag, startPoint x: 462, startPoint y: 46, endPoint x: 477, endPoint y: 83, distance: 40.3
click at [477, 83] on div "Delete row" at bounding box center [484, 82] width 44 height 10
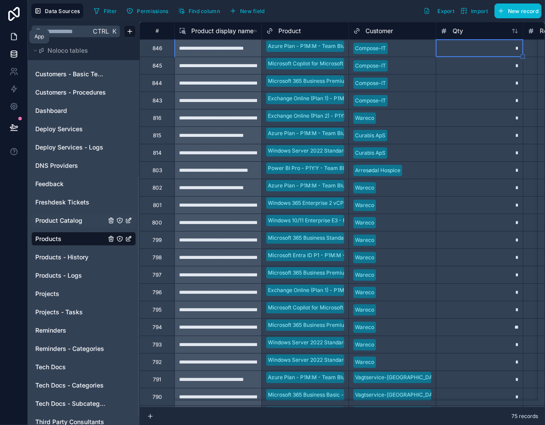
click at [14, 38] on icon at bounding box center [14, 36] width 9 height 9
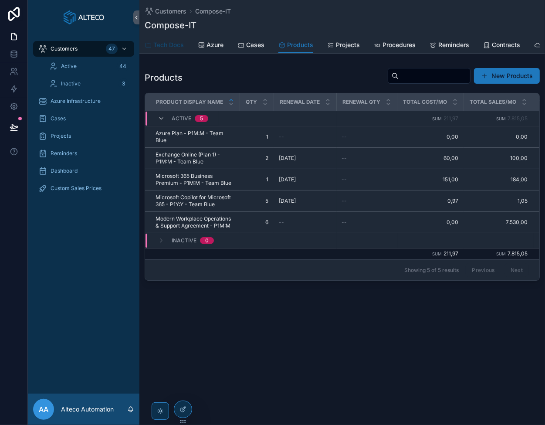
click at [165, 45] on span "Tech Docs" at bounding box center [168, 44] width 30 height 9
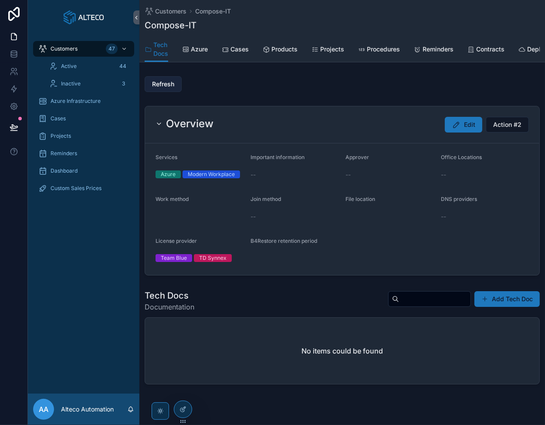
click at [166, 88] on span "Refresh" at bounding box center [163, 84] width 22 height 9
click at [280, 50] on span "Products" at bounding box center [284, 49] width 26 height 9
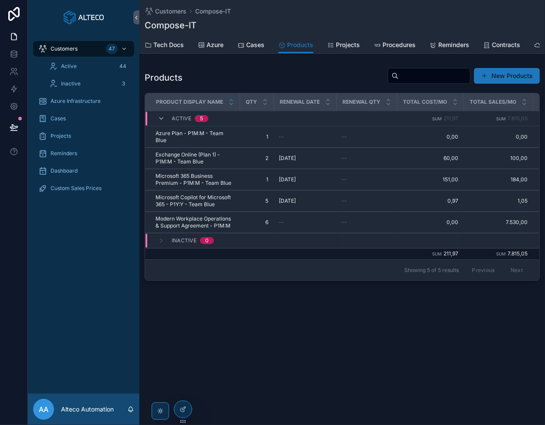
click at [247, 350] on div "Customers Compose-IT Compose-IT Products Tech Docs Azure Cases Products Project…" at bounding box center [341, 212] width 405 height 425
click at [161, 42] on span "Tech Docs" at bounding box center [168, 44] width 30 height 9
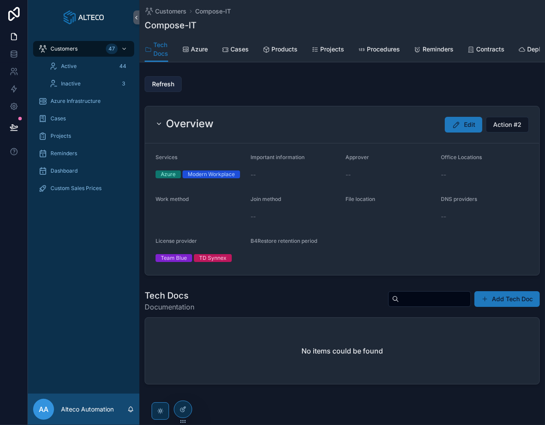
click at [164, 87] on span "Refresh" at bounding box center [163, 84] width 22 height 9
click at [291, 52] on span "Products" at bounding box center [284, 49] width 26 height 9
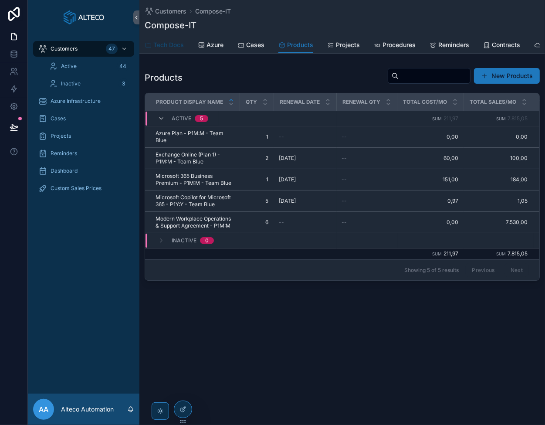
click at [172, 47] on span "Tech Docs" at bounding box center [168, 44] width 30 height 9
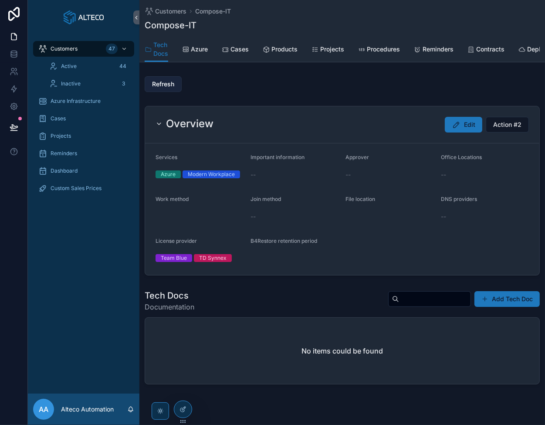
click at [161, 88] on span "Refresh" at bounding box center [163, 84] width 22 height 9
click at [286, 48] on span "Products" at bounding box center [284, 49] width 26 height 9
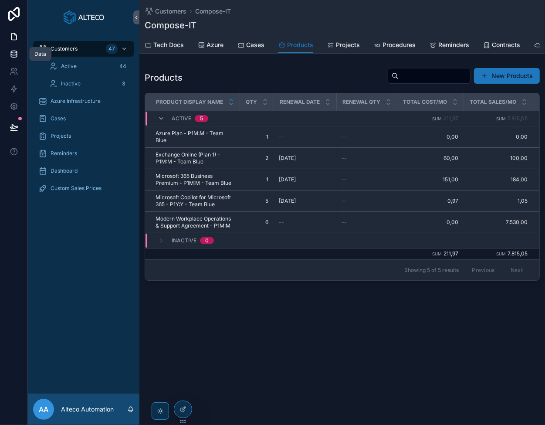
drag, startPoint x: 16, startPoint y: 54, endPoint x: 22, endPoint y: 55, distance: 6.3
click at [16, 54] on icon at bounding box center [14, 55] width 6 height 3
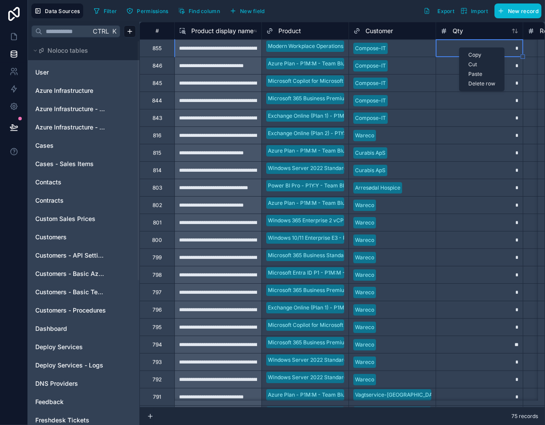
drag, startPoint x: 460, startPoint y: 47, endPoint x: 481, endPoint y: 82, distance: 40.6
click at [481, 82] on div "Delete row" at bounding box center [481, 84] width 44 height 10
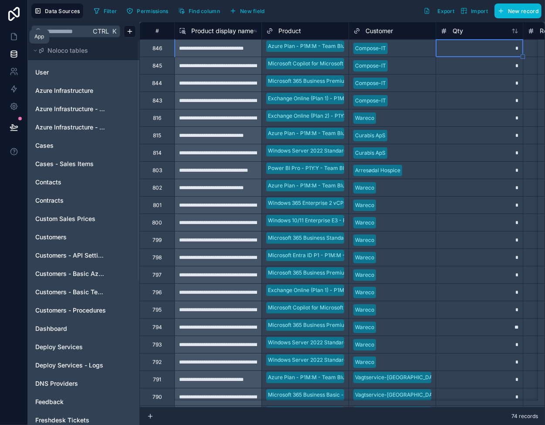
drag, startPoint x: 12, startPoint y: 31, endPoint x: 44, endPoint y: 37, distance: 32.0
click at [12, 31] on link at bounding box center [13, 36] width 27 height 17
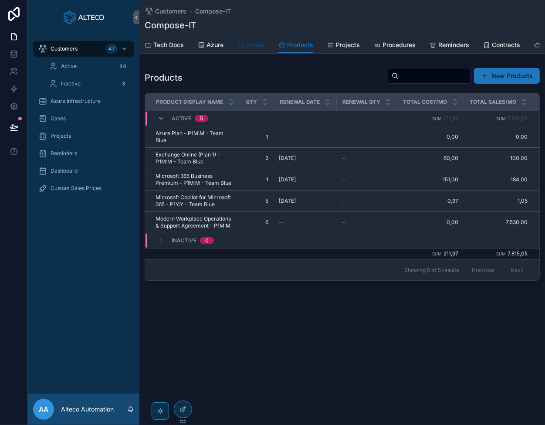
drag, startPoint x: 256, startPoint y: 46, endPoint x: 263, endPoint y: 45, distance: 7.5
click at [256, 46] on span "Cases" at bounding box center [255, 44] width 18 height 9
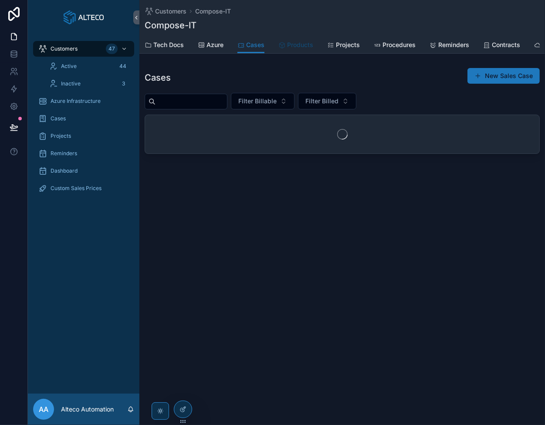
click at [295, 45] on span "Products" at bounding box center [300, 44] width 26 height 9
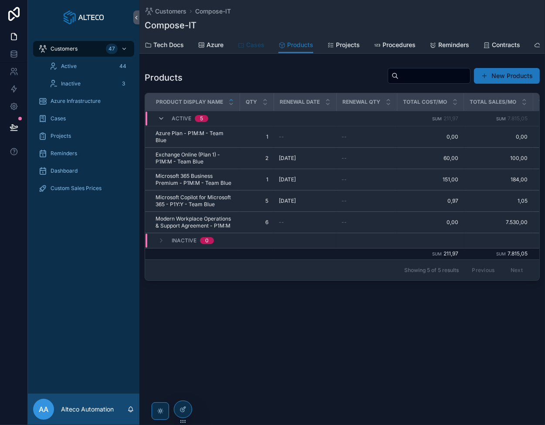
click at [259, 46] on span "Cases" at bounding box center [255, 44] width 18 height 9
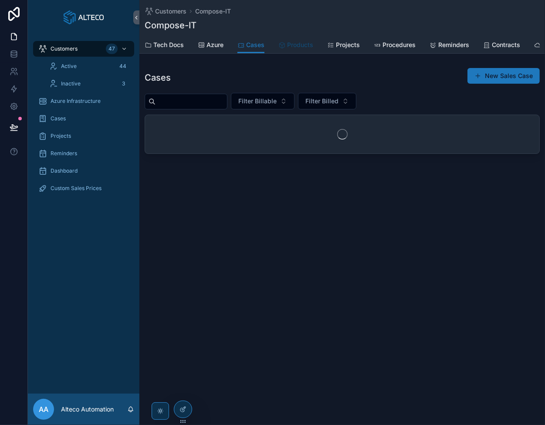
click at [309, 45] on span "Products" at bounding box center [300, 44] width 26 height 9
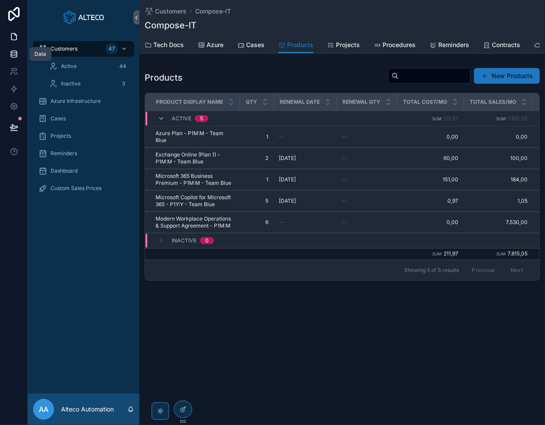
click at [7, 56] on link at bounding box center [13, 53] width 27 height 17
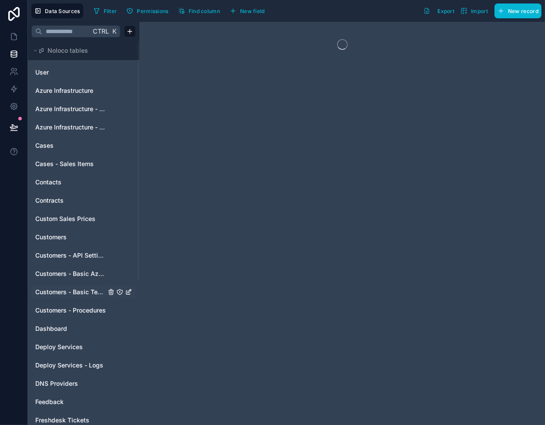
click at [70, 290] on span "Customers - Basic Tech Info" at bounding box center [70, 291] width 71 height 9
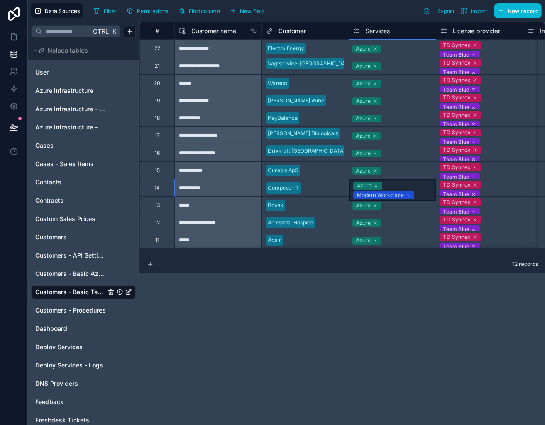
click at [406, 194] on icon at bounding box center [407, 194] width 5 height 5
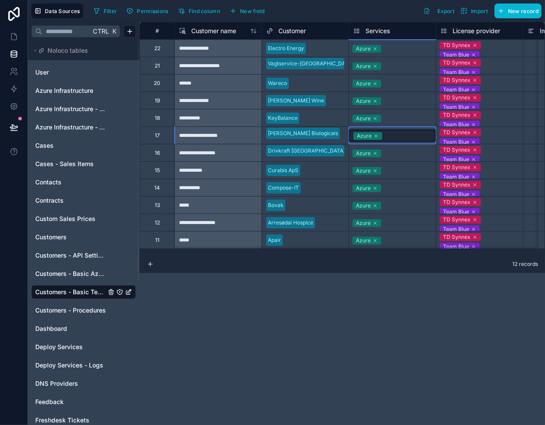
click at [421, 135] on div "Azure" at bounding box center [392, 135] width 87 height 12
click at [10, 35] on icon at bounding box center [14, 36] width 9 height 9
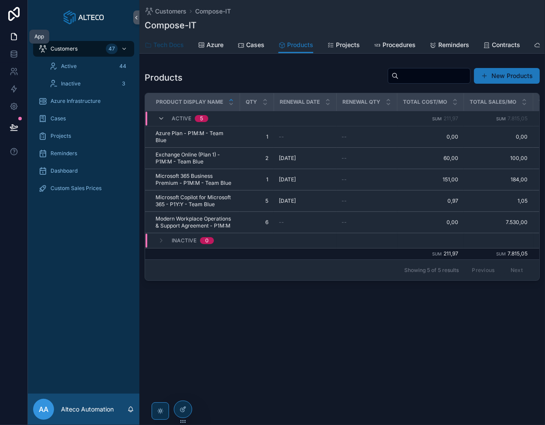
click at [163, 47] on span "Tech Docs" at bounding box center [168, 44] width 30 height 9
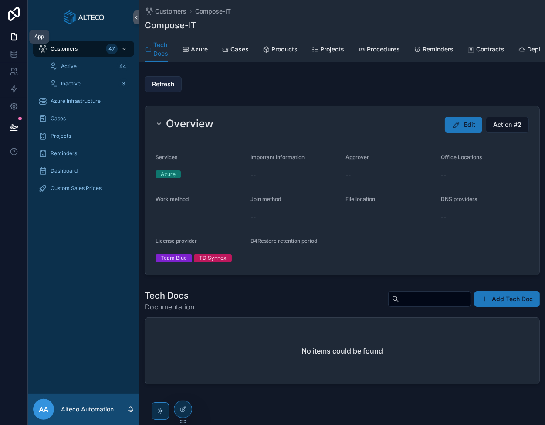
click at [159, 88] on span "Refresh" at bounding box center [163, 84] width 22 height 9
click at [279, 49] on span "Products" at bounding box center [284, 49] width 26 height 9
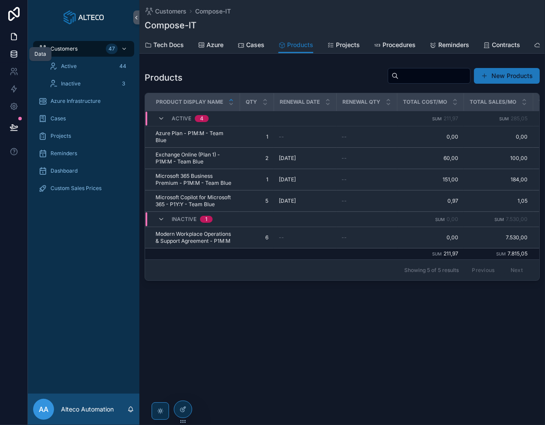
click at [17, 51] on icon at bounding box center [14, 54] width 9 height 9
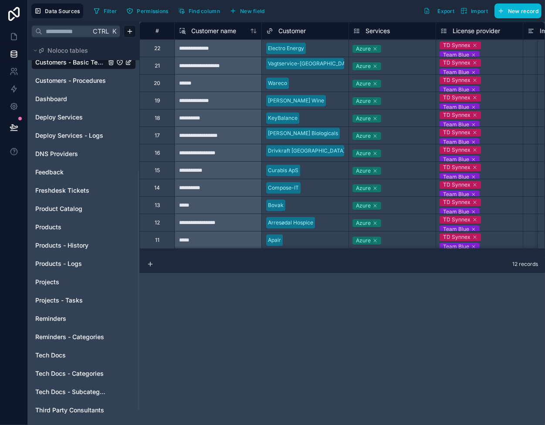
scroll to position [233, 0]
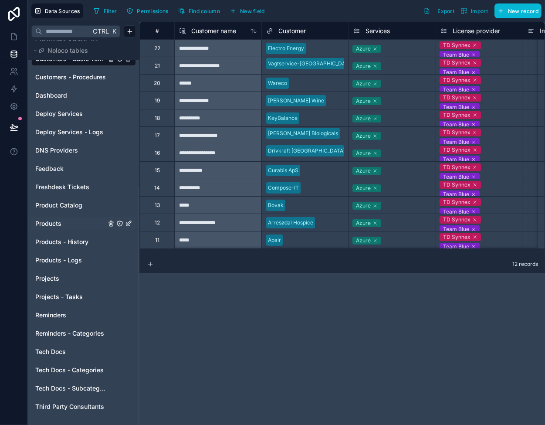
click at [71, 221] on link "Products" at bounding box center [70, 223] width 71 height 9
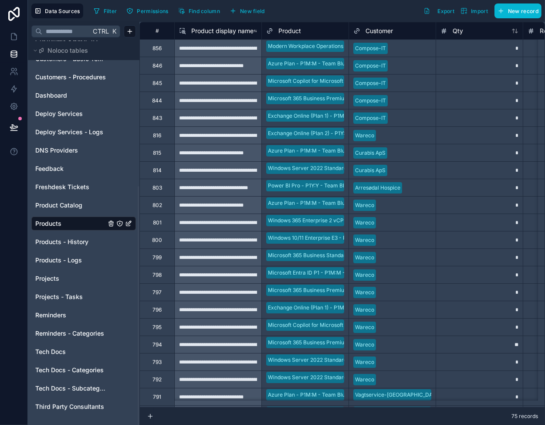
click at [228, 30] on span "Product display name" at bounding box center [222, 31] width 62 height 9
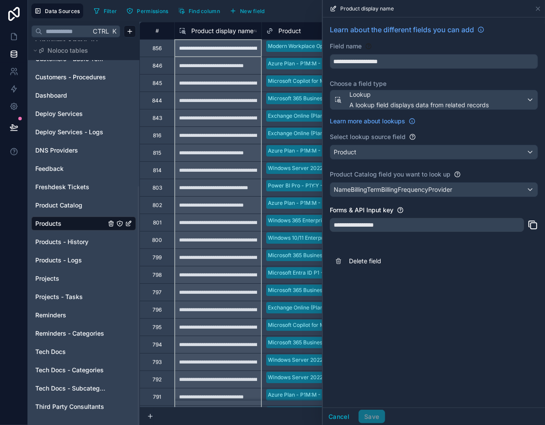
click at [535, 224] on icon at bounding box center [532, 224] width 10 height 10
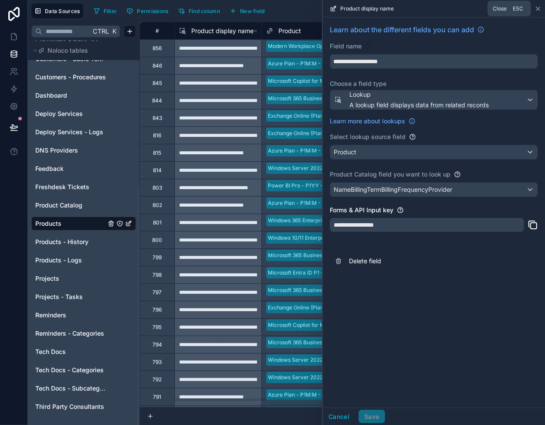
click at [537, 10] on icon at bounding box center [537, 8] width 7 height 7
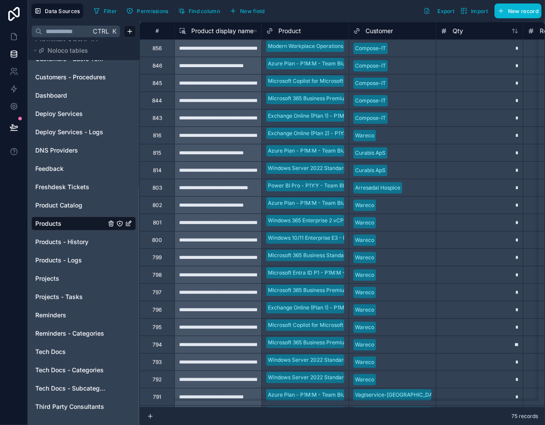
click at [477, 49] on div "*" at bounding box center [478, 47] width 87 height 17
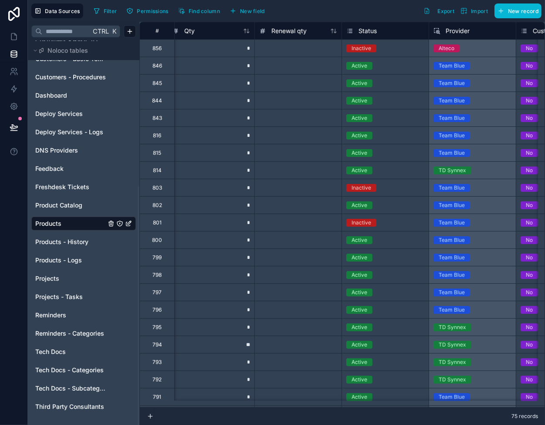
scroll to position [0, 271]
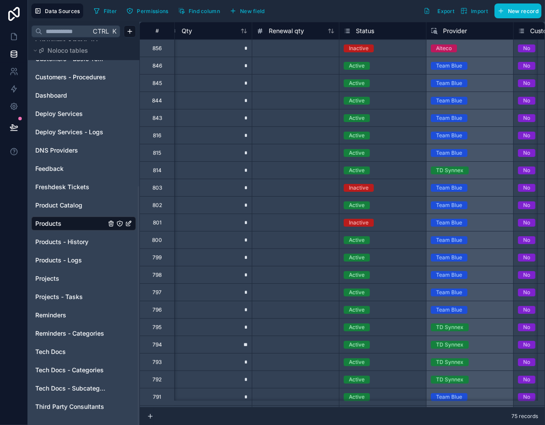
click at [362, 49] on div "Inactive" at bounding box center [359, 48] width 20 height 8
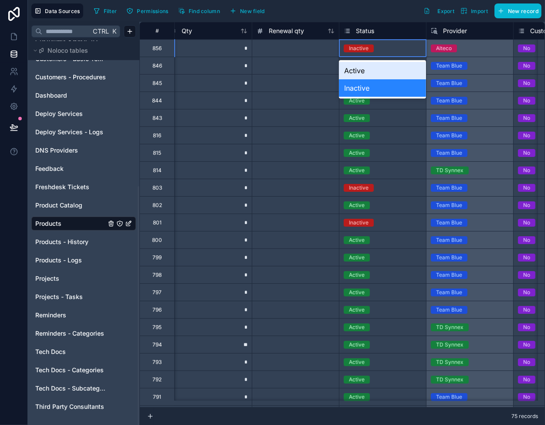
click at [362, 49] on div "Inactive" at bounding box center [359, 48] width 20 height 8
click at [359, 71] on div "Active" at bounding box center [382, 70] width 87 height 17
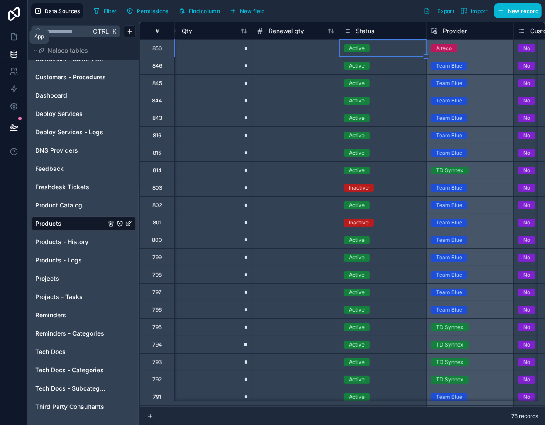
drag, startPoint x: 15, startPoint y: 34, endPoint x: 34, endPoint y: 37, distance: 19.4
click at [15, 34] on icon at bounding box center [14, 36] width 9 height 9
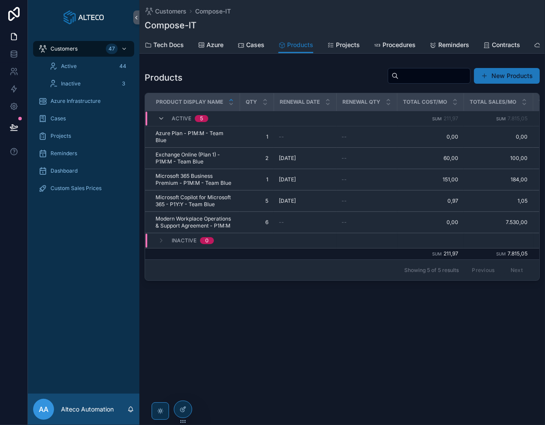
click at [285, 353] on div "Customers Compose-IT Compose-IT Products Tech Docs Azure Cases Products Project…" at bounding box center [341, 212] width 405 height 425
click at [157, 44] on span "Tech Docs" at bounding box center [168, 44] width 30 height 9
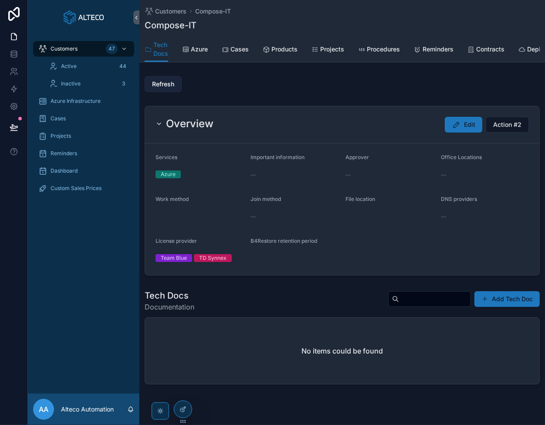
click at [165, 88] on span "Refresh" at bounding box center [163, 84] width 22 height 9
click at [282, 47] on span "Products" at bounding box center [284, 49] width 26 height 9
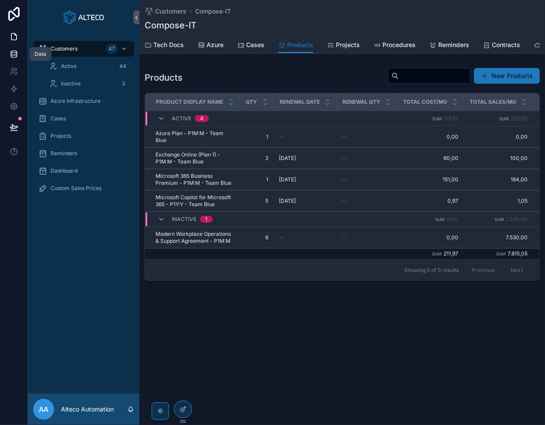
click at [5, 51] on link at bounding box center [13, 53] width 27 height 17
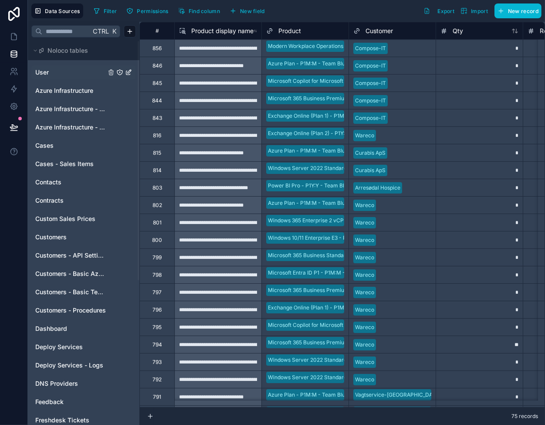
click at [77, 69] on link "User" at bounding box center [70, 72] width 71 height 9
